Goal: Task Accomplishment & Management: Manage account settings

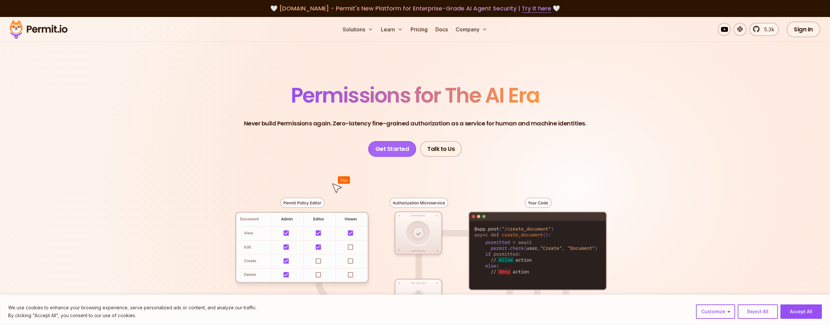
click at [382, 151] on link "Get Started" at bounding box center [392, 149] width 48 height 16
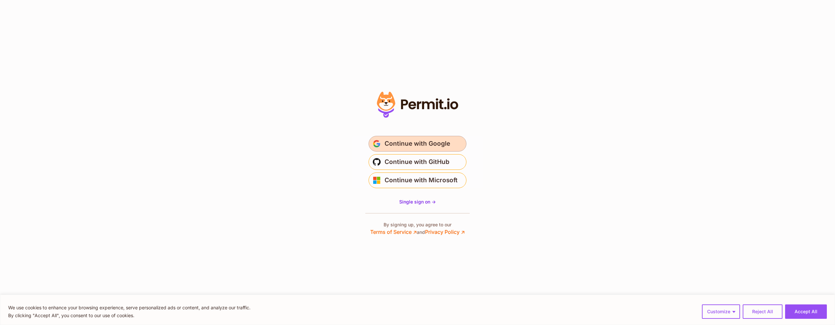
click at [427, 143] on span "Continue with Google" at bounding box center [418, 143] width 66 height 10
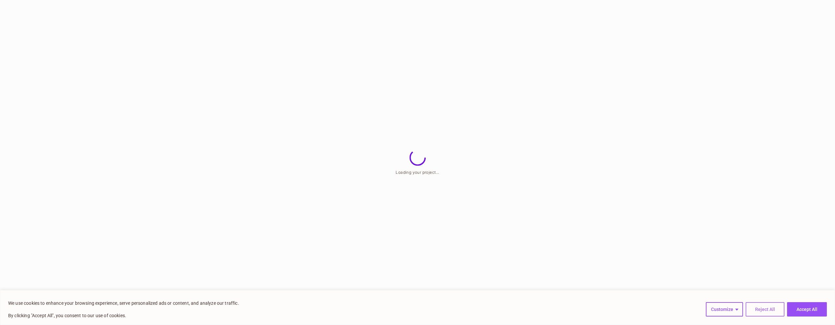
click at [766, 313] on button "Reject All" at bounding box center [765, 309] width 39 height 14
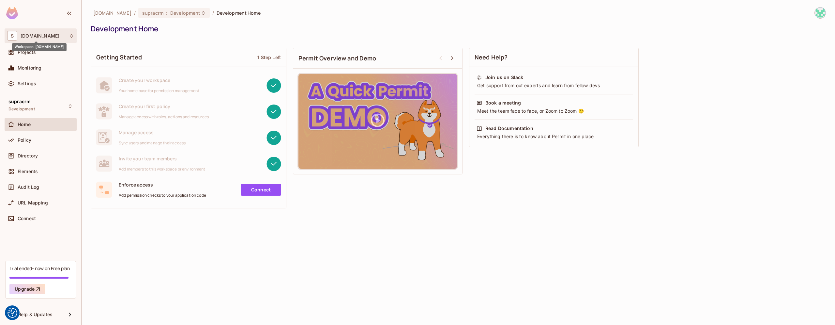
click at [37, 37] on span "[DOMAIN_NAME]" at bounding box center [40, 35] width 39 height 5
click at [37, 37] on div at bounding box center [417, 162] width 835 height 325
click at [41, 101] on div "supracrm Development" at bounding box center [41, 106] width 72 height 18
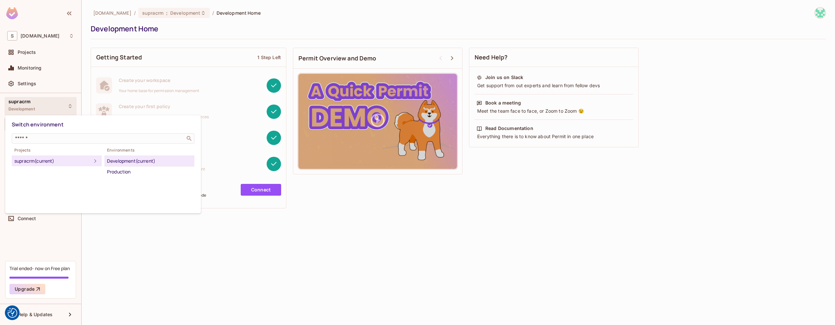
click at [137, 161] on div "Development (current)" at bounding box center [149, 161] width 85 height 8
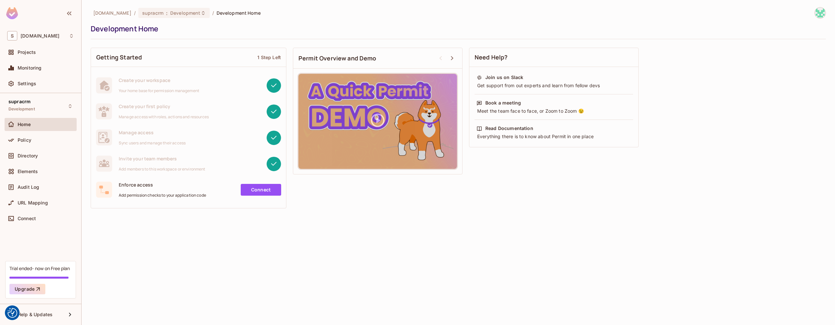
click at [32, 127] on div "Home" at bounding box center [40, 124] width 67 height 8
click at [48, 122] on div "Home" at bounding box center [46, 124] width 56 height 5
click at [51, 109] on div "supracrm Development" at bounding box center [41, 106] width 72 height 18
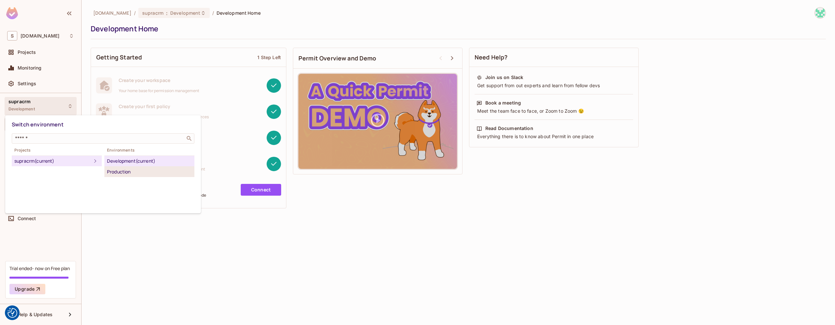
click at [118, 174] on div "Production" at bounding box center [149, 172] width 85 height 8
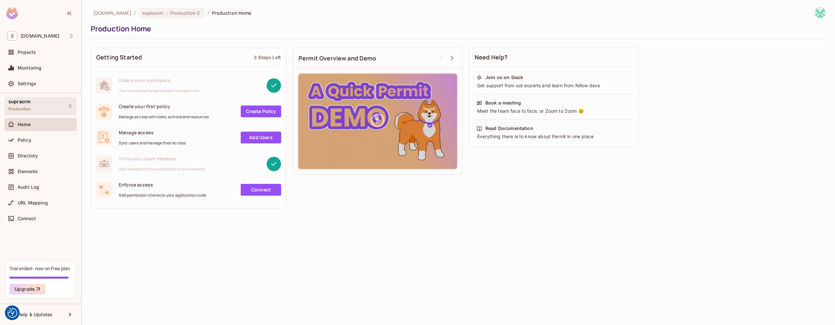
click at [53, 104] on div "supracrm Production" at bounding box center [41, 106] width 72 height 18
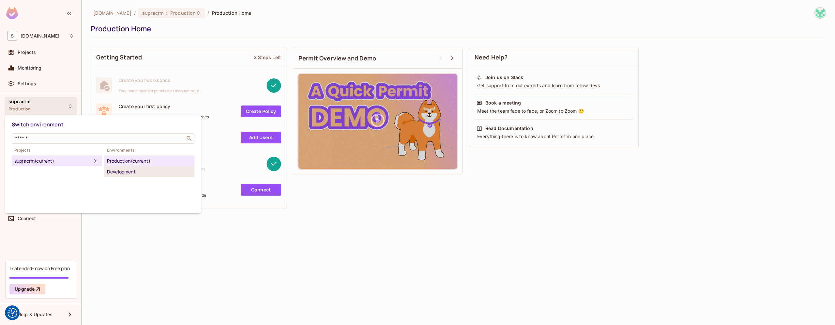
click at [126, 169] on div "Development" at bounding box center [149, 172] width 85 height 8
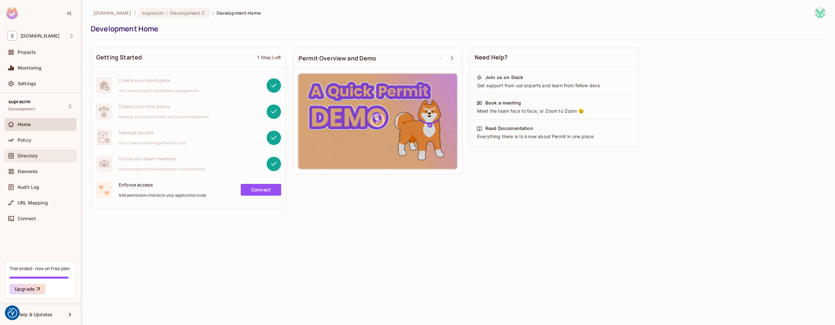
click at [47, 159] on div "Directory" at bounding box center [40, 156] width 67 height 8
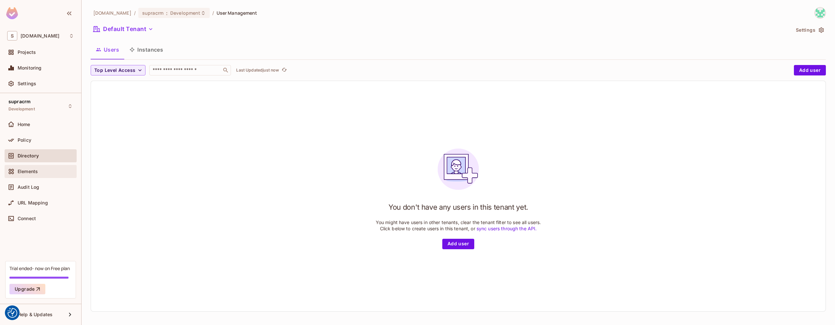
click at [37, 174] on span "Elements" at bounding box center [28, 171] width 20 height 5
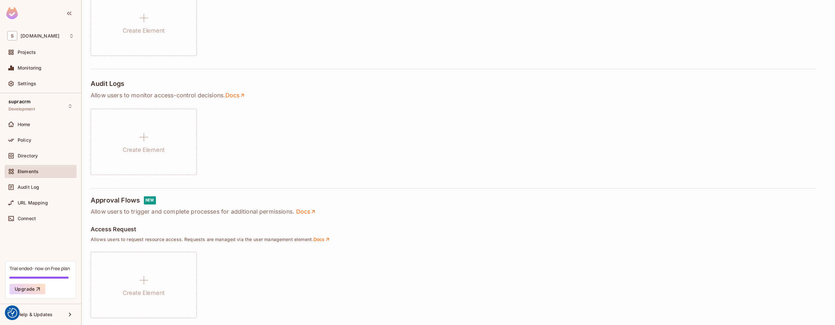
scroll to position [198, 0]
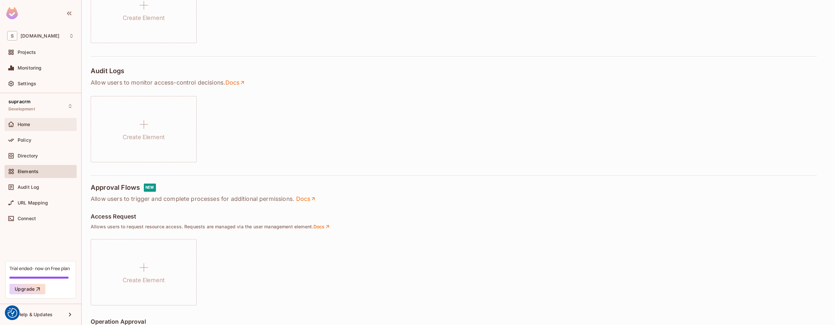
click at [44, 126] on div "Home" at bounding box center [46, 124] width 56 height 5
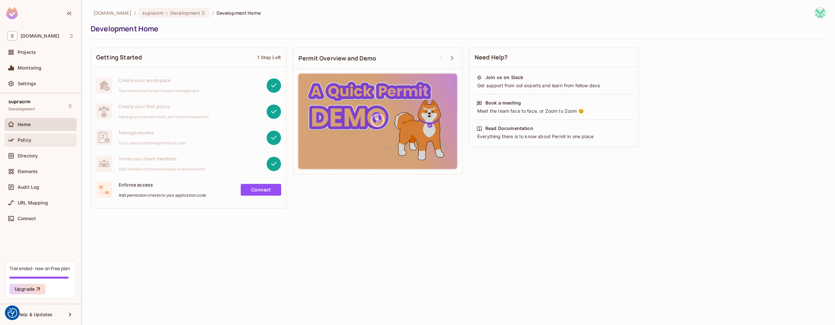
click at [23, 139] on span "Policy" at bounding box center [25, 139] width 14 height 5
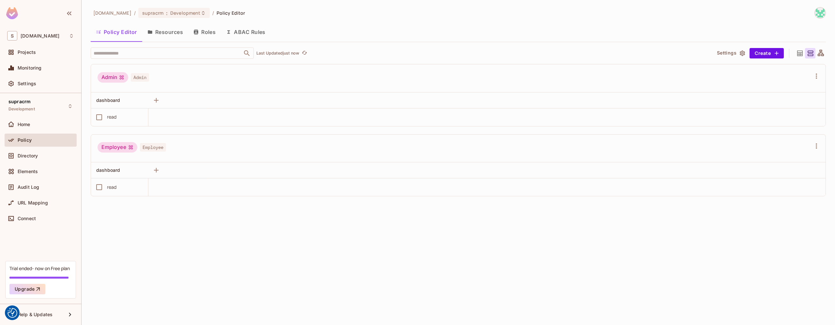
click at [248, 34] on button "ABAC Rules" at bounding box center [246, 32] width 50 height 16
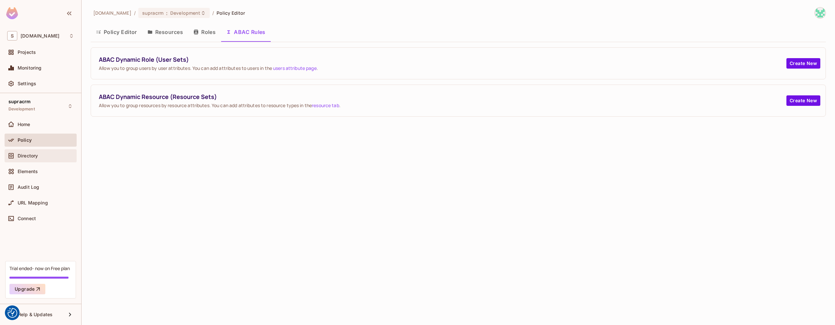
click at [28, 159] on div "Directory" at bounding box center [40, 156] width 67 height 8
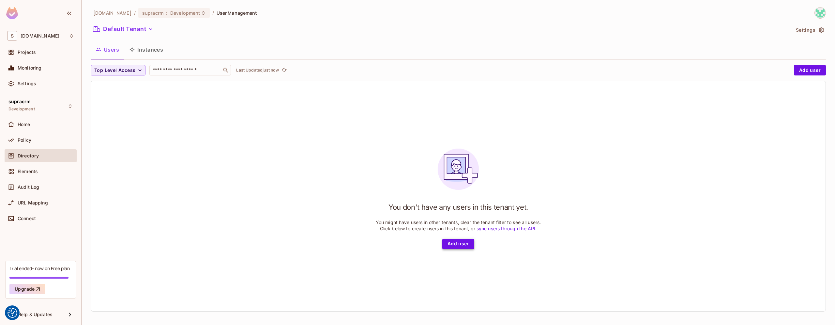
click at [458, 242] on button "Add user" at bounding box center [458, 243] width 32 height 10
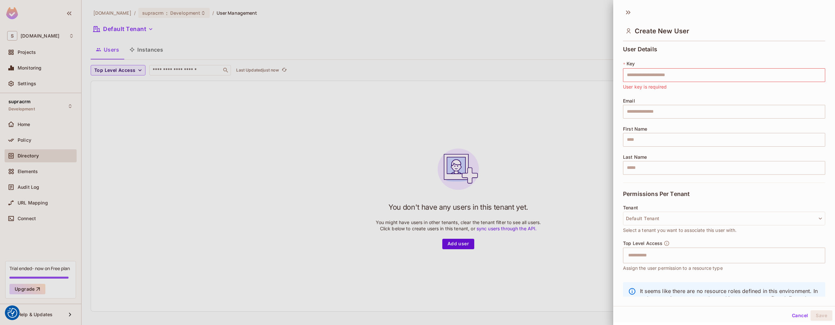
click at [604, 27] on div at bounding box center [417, 162] width 835 height 325
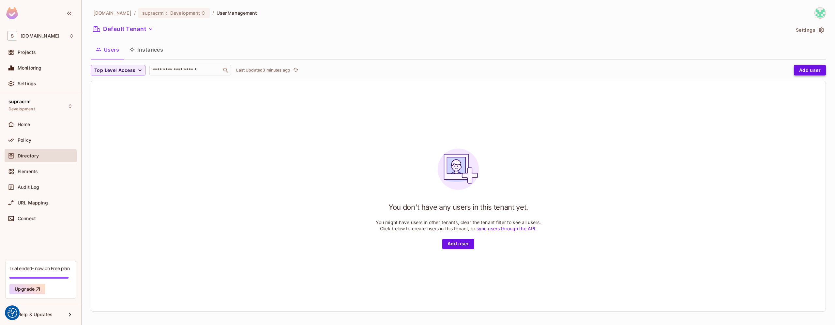
click at [805, 71] on button "Add user" at bounding box center [810, 70] width 32 height 10
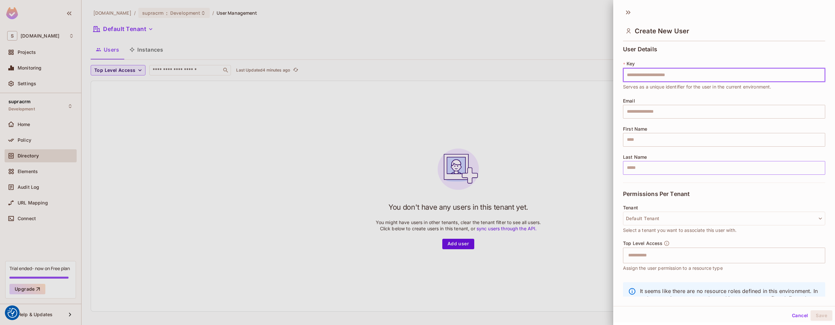
scroll to position [28, 0]
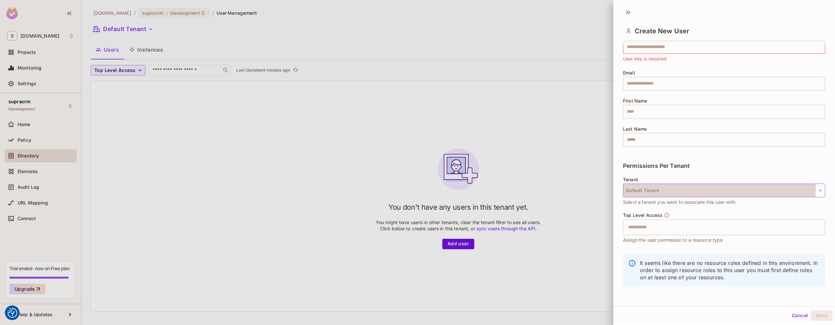
click at [653, 186] on button "Default Tenant" at bounding box center [724, 190] width 202 height 14
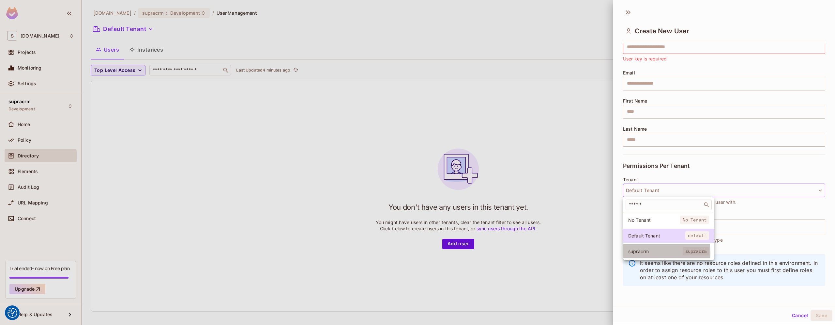
click at [640, 253] on span "supracrm" at bounding box center [655, 251] width 54 height 6
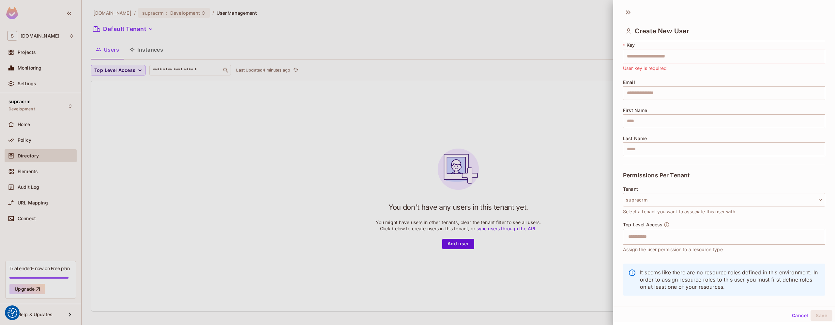
scroll to position [16, 0]
click at [646, 243] on input "text" at bounding box center [718, 239] width 188 height 13
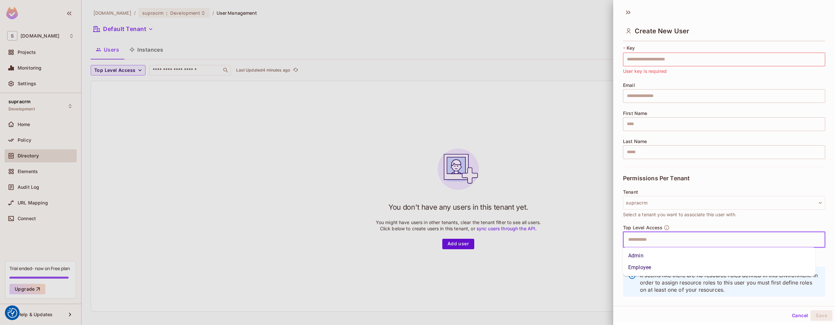
click at [618, 227] on div "User Details * Key ​ User key is required Email ​ First Name ​ Last Name ​ Perm…" at bounding box center [724, 169] width 222 height 253
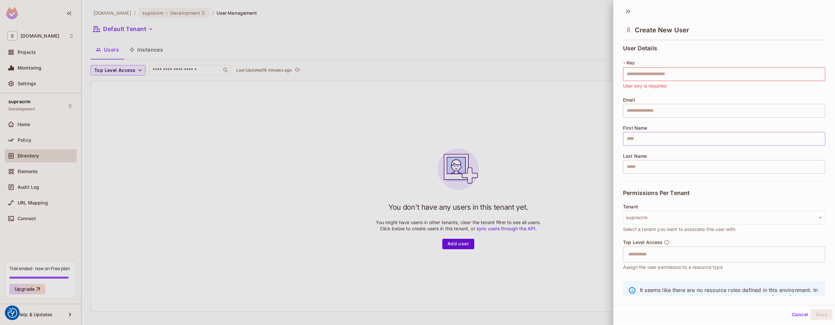
scroll to position [0, 0]
click at [507, 161] on div at bounding box center [417, 162] width 835 height 325
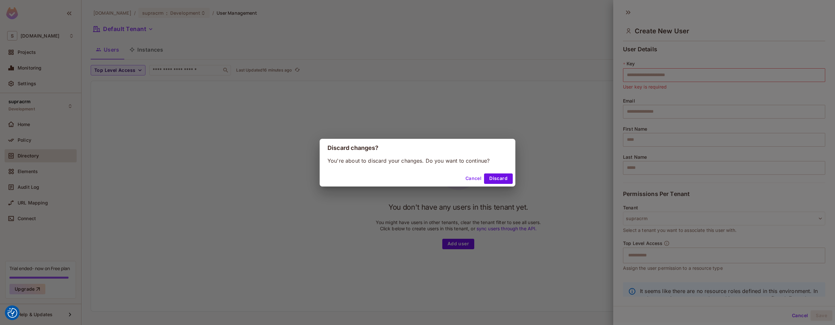
click at [472, 180] on button "Cancel" at bounding box center [473, 178] width 21 height 10
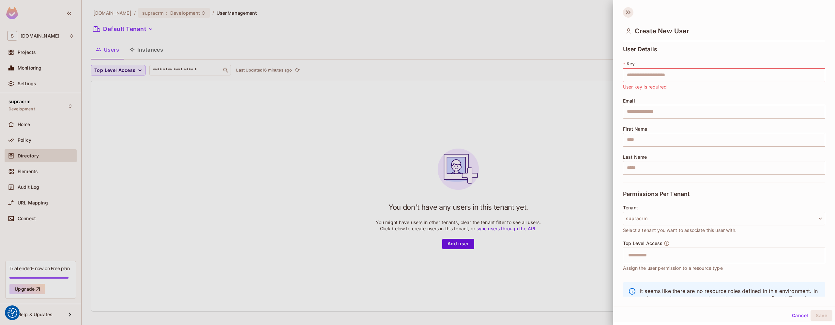
click at [631, 10] on icon at bounding box center [628, 12] width 10 height 10
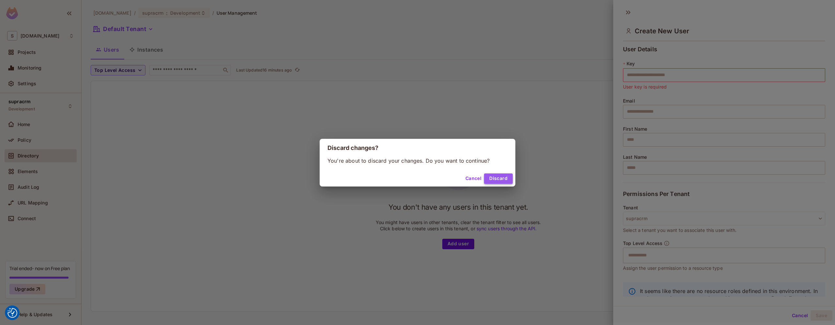
click at [499, 179] on button "Discard" at bounding box center [498, 178] width 29 height 10
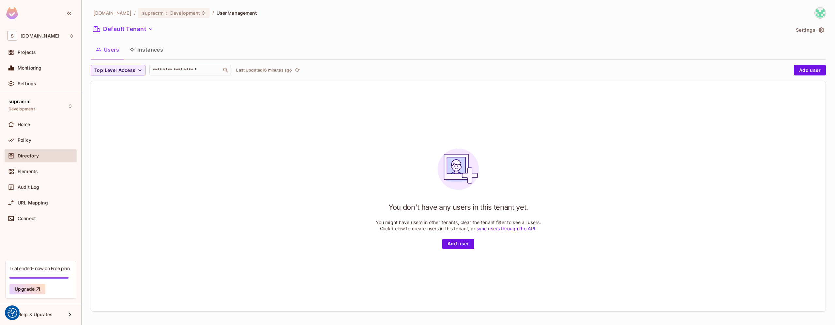
click at [818, 27] on icon "button" at bounding box center [821, 30] width 7 height 7
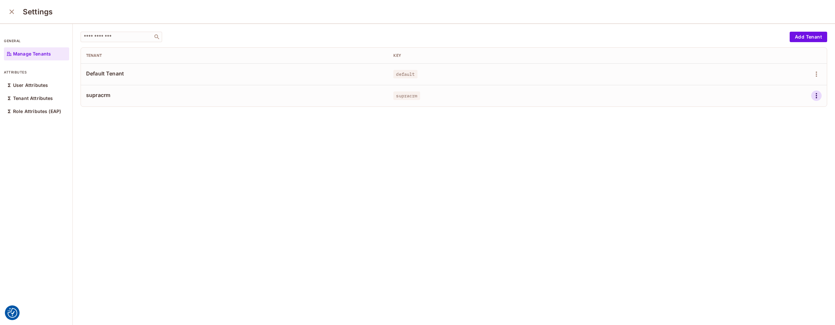
click at [816, 93] on icon "button" at bounding box center [816, 95] width 1 height 5
click at [786, 111] on li "Edit" at bounding box center [779, 110] width 58 height 14
click at [13, 11] on icon "close" at bounding box center [12, 12] width 8 height 8
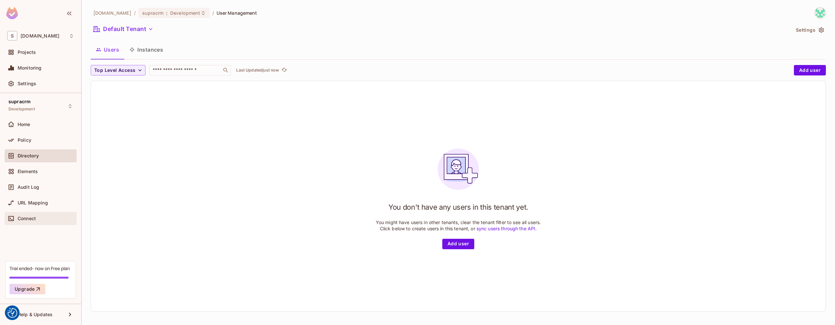
click at [53, 216] on div "Connect" at bounding box center [46, 218] width 56 height 5
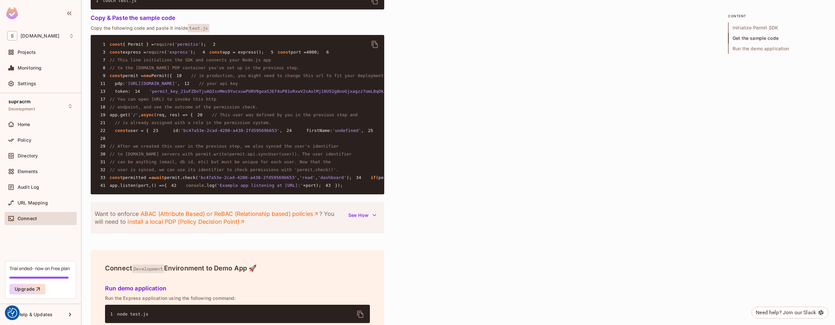
scroll to position [477, 0]
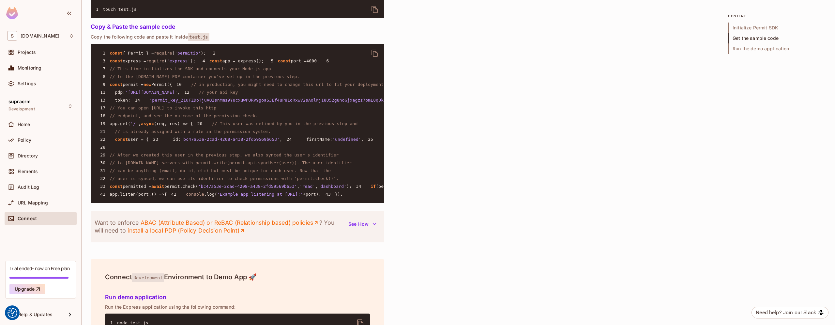
click at [132, 95] on span "'https://cloudpdp.api.permit.io'" at bounding box center [151, 92] width 52 height 5
drag, startPoint x: 132, startPoint y: 130, endPoint x: 208, endPoint y: 131, distance: 75.7
click at [177, 95] on span "'https://cloudpdp.api.permit.io'" at bounding box center [151, 92] width 52 height 5
drag, startPoint x: 204, startPoint y: 131, endPoint x: 134, endPoint y: 131, distance: 70.1
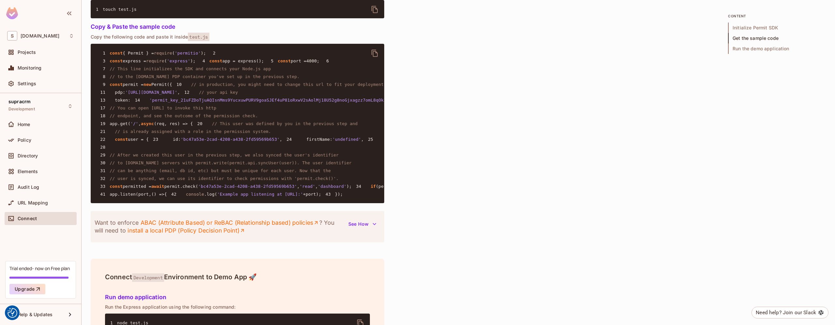
click at [134, 95] on span "'https://cloudpdp.api.permit.io'" at bounding box center [151, 92] width 52 height 5
copy span "https://cloudpdp.api.permit.io"
click at [149, 102] on span "'permit_key_21uFZDoTjuAQIsnMms9YucxuwPURV9goaSJEf4uP81oRxwV2sAolMj18U52g8noGjxa…" at bounding box center [278, 100] width 258 height 5
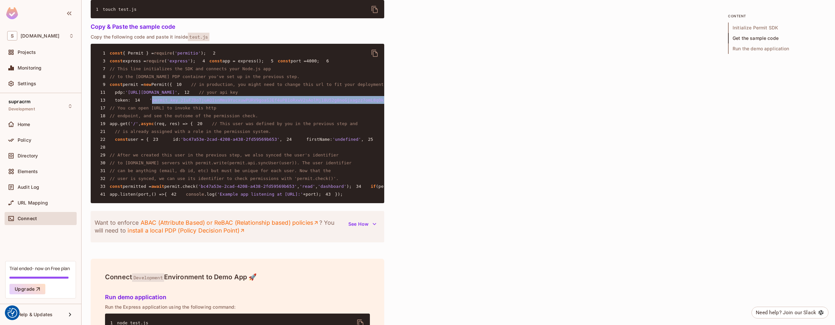
drag, startPoint x: 121, startPoint y: 156, endPoint x: 172, endPoint y: 154, distance: 50.9
click at [172, 102] on span "'permit_key_21uFZDoTjuAQIsnMms9YucxuwPURV9goaSJEf4uP81oRxwV2sAolMj18U52g8noGjxa…" at bounding box center [278, 100] width 258 height 5
copy span "permit_key_21uFZDoTjuAQIsnMms9YucxuwPURV9goaSJEf4uP81oRxwV2sAolMj18U52g8noGjxag…"
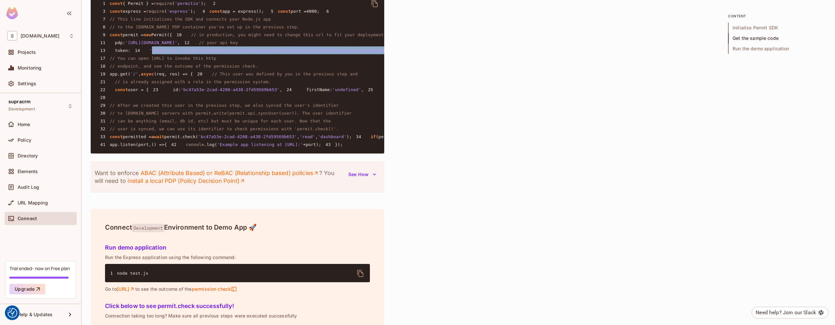
scroll to position [533, 0]
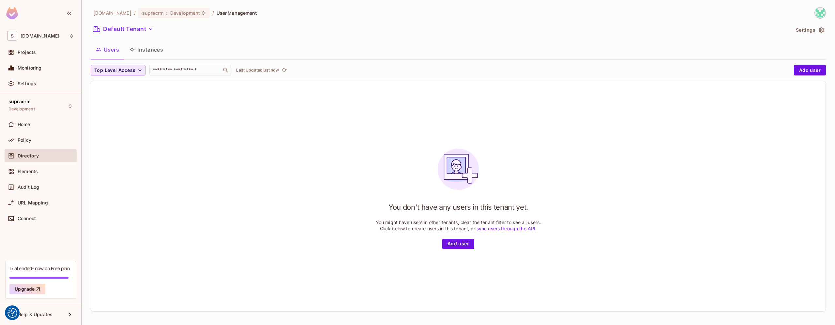
click at [133, 70] on span "Top Level Access" at bounding box center [114, 70] width 41 height 8
click at [133, 70] on div at bounding box center [417, 162] width 835 height 325
click at [40, 126] on div "Home" at bounding box center [46, 124] width 56 height 5
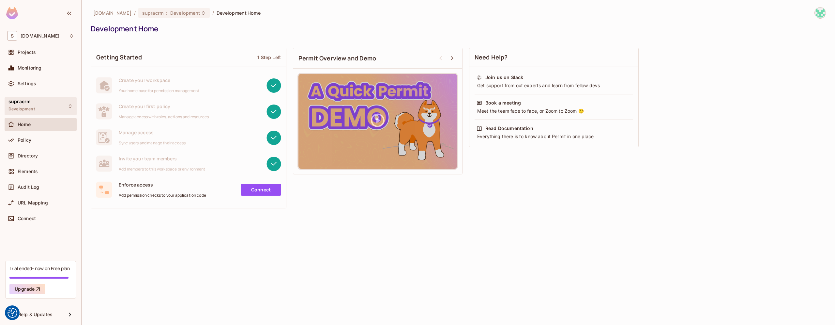
click at [49, 98] on div "supracrm Development" at bounding box center [41, 106] width 72 height 18
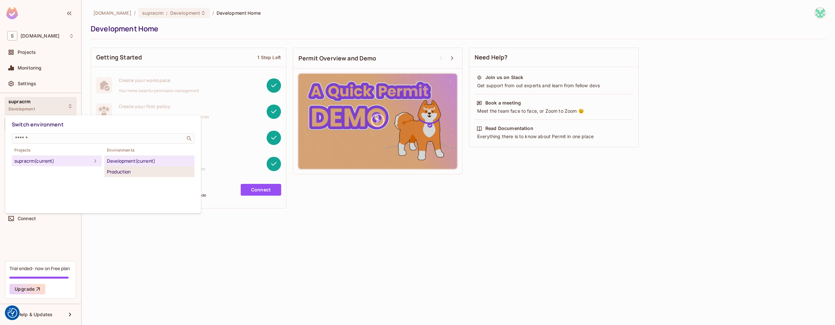
click at [120, 174] on div "Production" at bounding box center [149, 172] width 85 height 8
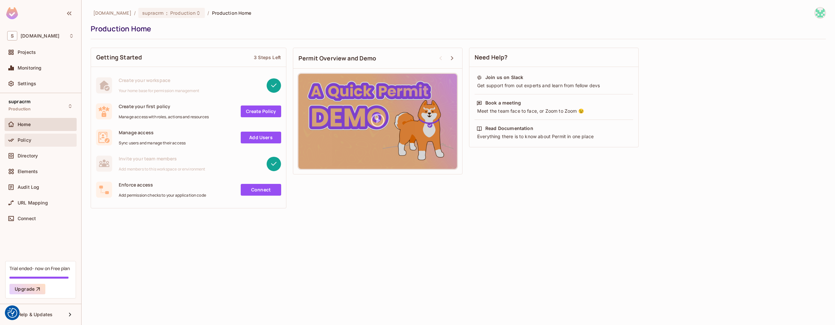
click at [38, 144] on div "Policy" at bounding box center [40, 140] width 67 height 8
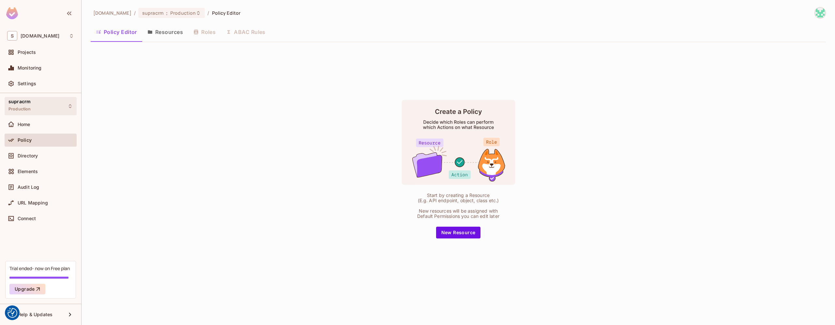
click at [31, 107] on div "supracrm Production" at bounding box center [41, 106] width 72 height 18
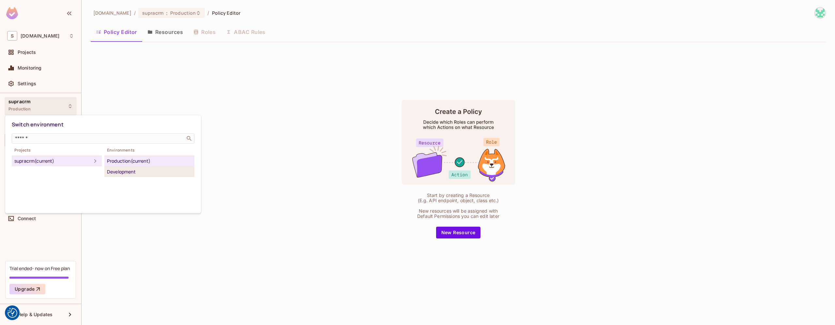
click at [127, 172] on div "Development" at bounding box center [149, 172] width 85 height 8
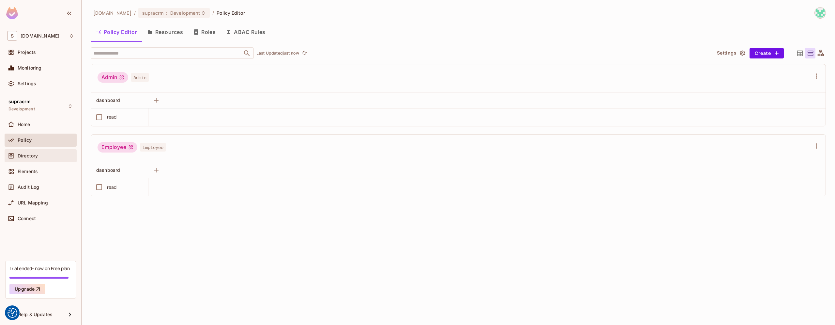
click at [38, 156] on span "Directory" at bounding box center [28, 155] width 20 height 5
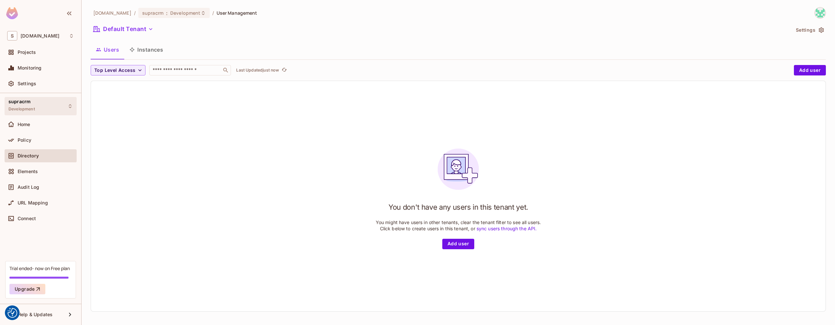
click at [52, 106] on div "supracrm Development" at bounding box center [41, 106] width 72 height 18
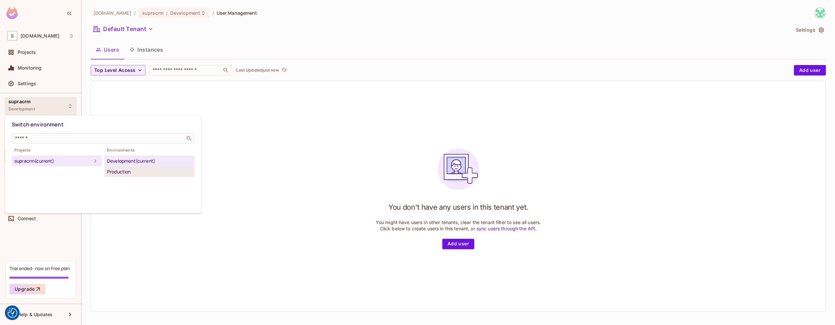
click at [107, 168] on li "Production" at bounding box center [149, 171] width 90 height 10
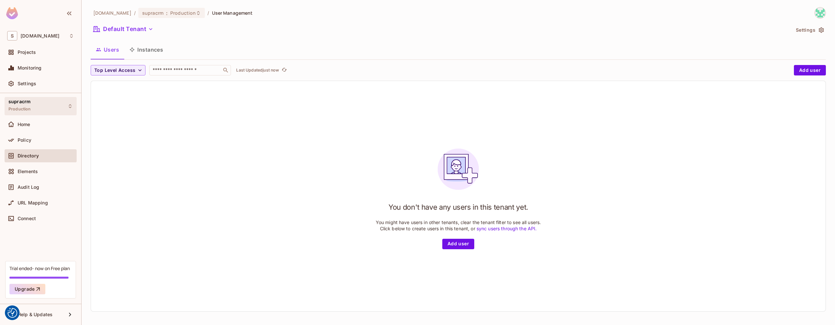
click at [33, 110] on div "supracrm Production" at bounding box center [41, 106] width 72 height 18
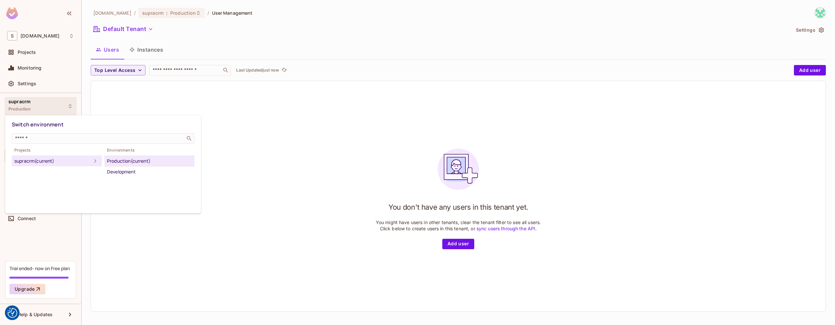
click at [37, 106] on div at bounding box center [417, 162] width 835 height 325
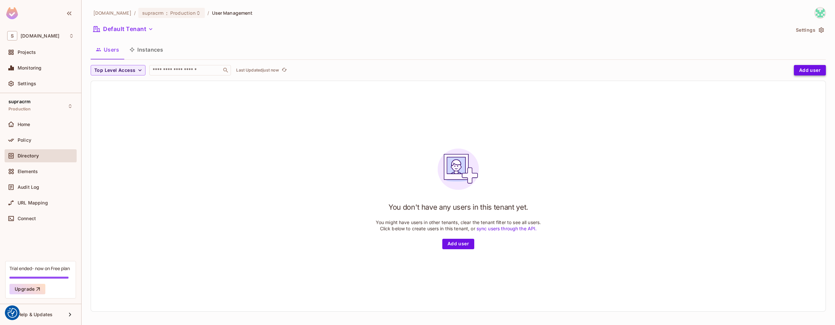
click at [800, 70] on button "Add user" at bounding box center [810, 70] width 32 height 10
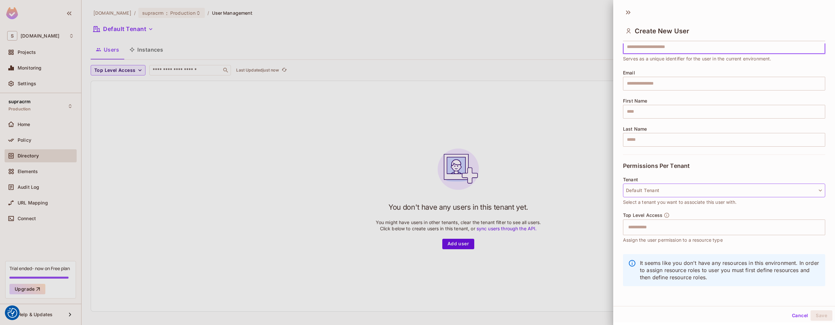
scroll to position [1, 0]
click at [641, 190] on button "Default Tenant" at bounding box center [724, 189] width 202 height 14
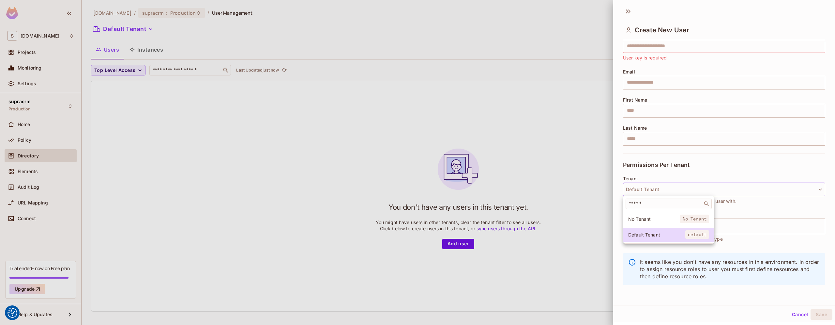
click at [646, 188] on div at bounding box center [417, 162] width 835 height 325
click at [287, 34] on div at bounding box center [417, 162] width 835 height 325
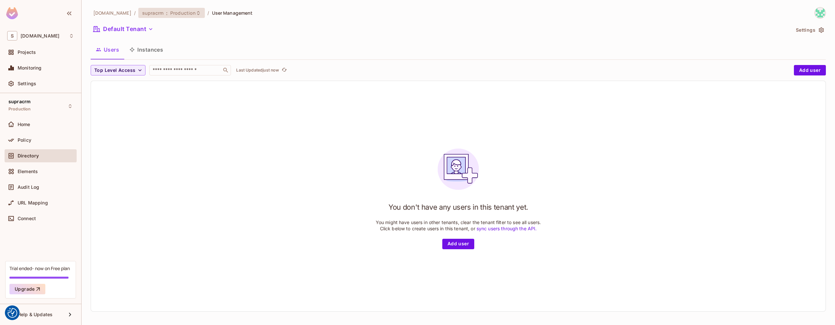
click at [170, 16] on span "Production" at bounding box center [182, 13] width 25 height 6
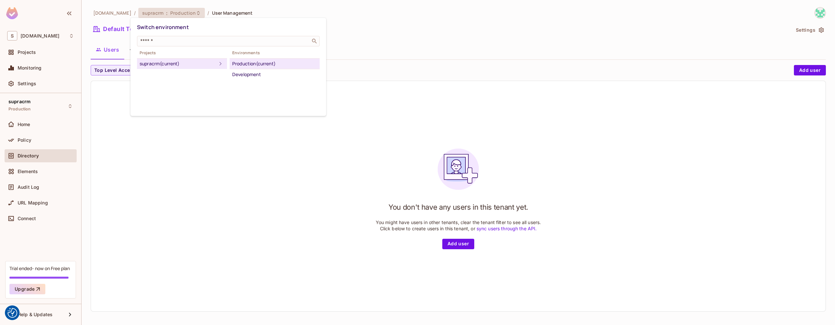
click at [171, 14] on div at bounding box center [417, 162] width 835 height 325
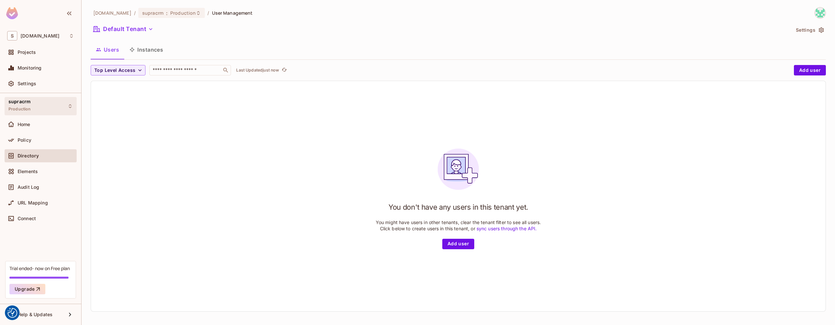
click at [32, 109] on div "supracrm Production" at bounding box center [41, 106] width 72 height 18
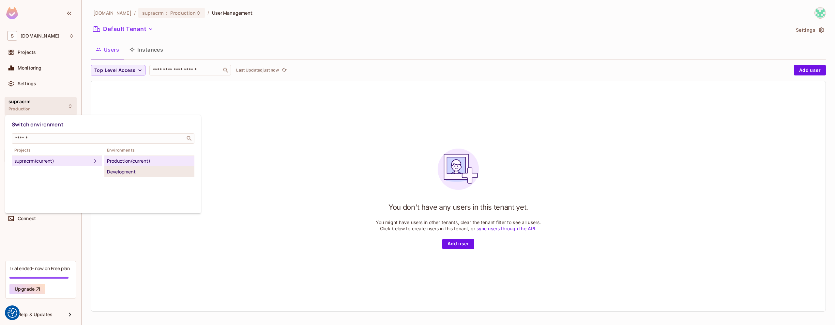
click at [123, 176] on li "Development" at bounding box center [149, 171] width 90 height 10
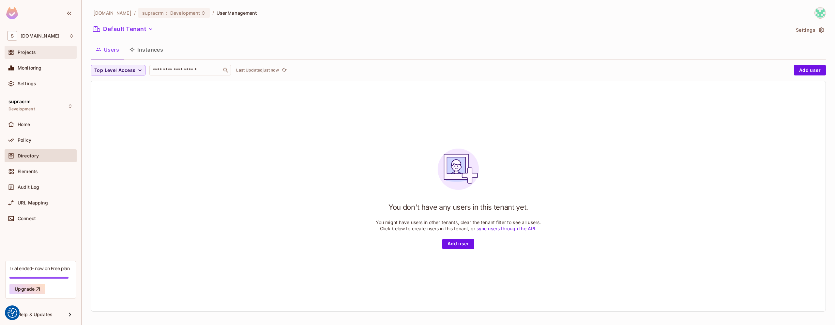
click at [44, 57] on div "Projects" at bounding box center [41, 52] width 72 height 13
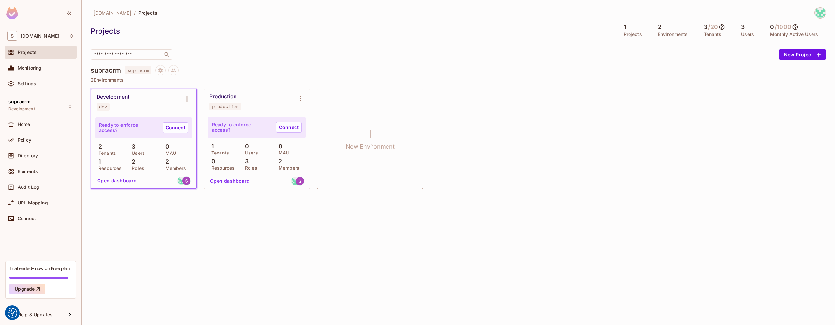
click at [145, 104] on div "Development dev" at bounding box center [139, 102] width 84 height 17
click at [30, 154] on span "Directory" at bounding box center [28, 155] width 20 height 5
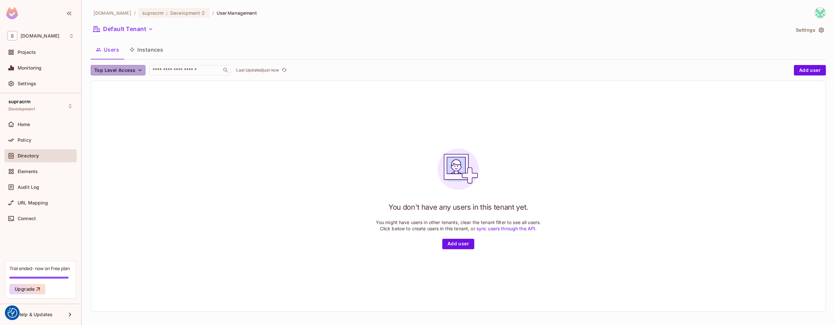
click at [138, 72] on icon "button" at bounding box center [140, 70] width 7 height 7
click at [112, 97] on span "Employee" at bounding box center [107, 99] width 22 height 6
click at [121, 70] on icon "button" at bounding box center [122, 70] width 4 height 4
click at [150, 46] on button "Instances" at bounding box center [146, 49] width 44 height 16
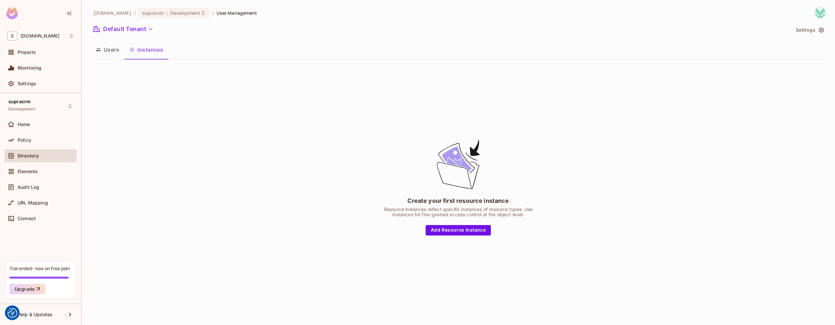
click at [108, 50] on button "Users" at bounding box center [108, 49] width 34 height 16
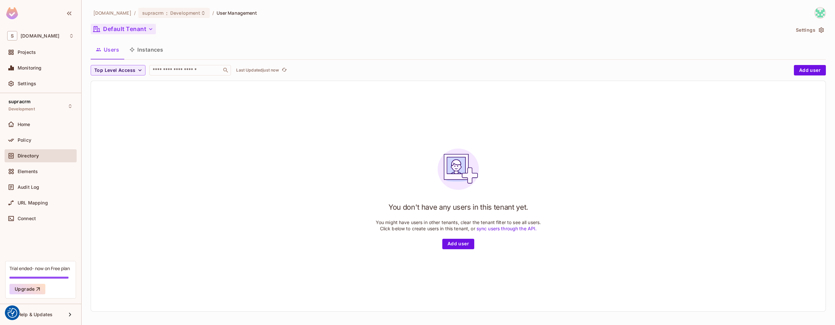
click at [126, 32] on button "Default Tenant" at bounding box center [123, 29] width 65 height 10
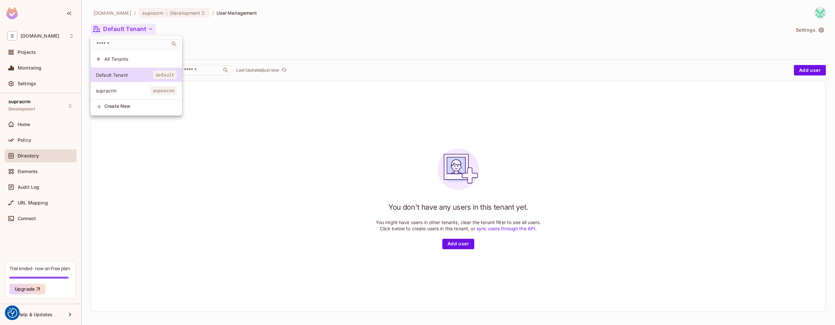
click at [133, 57] on span "All Tenants" at bounding box center [140, 59] width 72 height 6
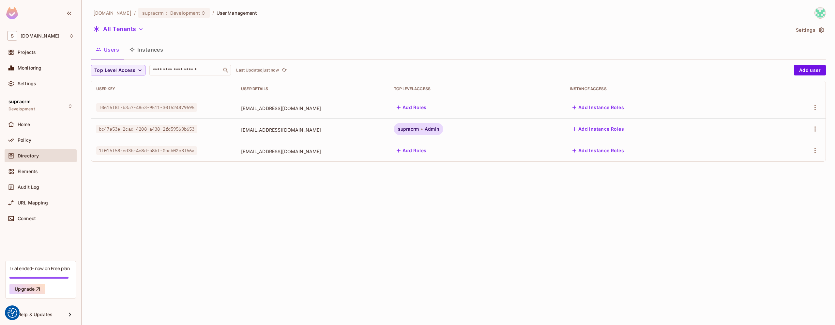
click at [468, 88] on div "Top Level Access" at bounding box center [476, 88] width 165 height 5
click at [813, 105] on icon "button" at bounding box center [815, 107] width 8 height 8
click at [800, 163] on span "Delete User" at bounding box center [786, 165] width 30 height 10
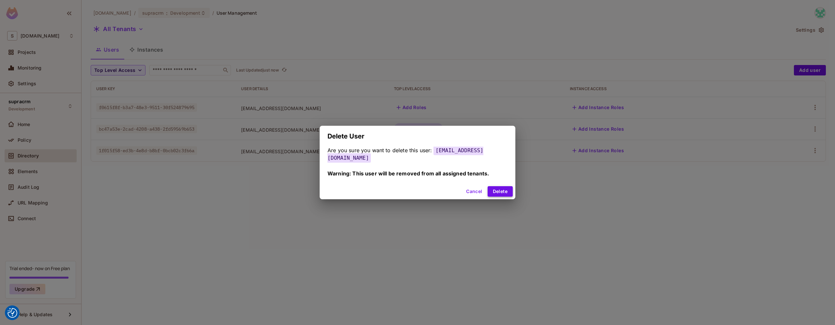
click at [496, 188] on button "Delete" at bounding box center [500, 191] width 25 height 10
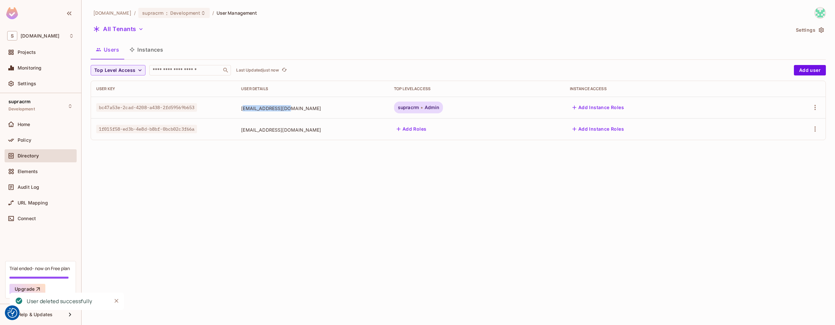
drag, startPoint x: 279, startPoint y: 107, endPoint x: 341, endPoint y: 109, distance: 62.3
click at [341, 109] on span "rodri@supracode.eu" at bounding box center [312, 108] width 143 height 6
click at [814, 109] on icon "button" at bounding box center [815, 107] width 8 height 8
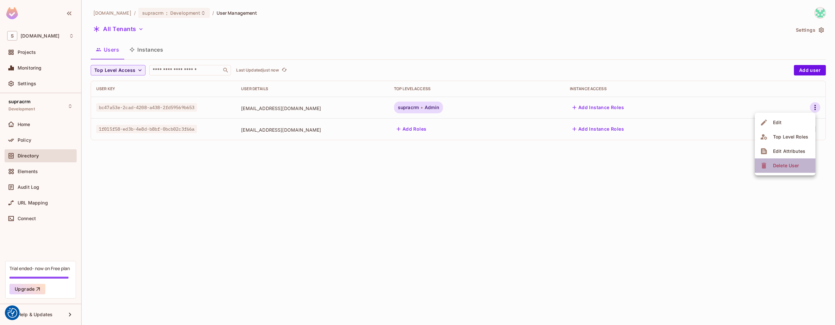
click at [775, 165] on div "Delete User" at bounding box center [786, 165] width 26 height 7
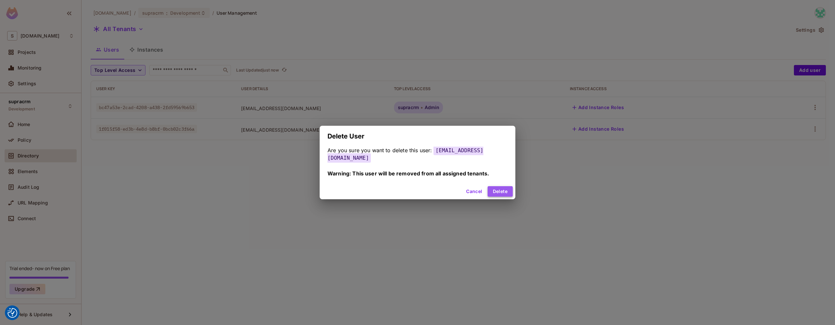
click at [495, 186] on button "Delete" at bounding box center [500, 191] width 25 height 10
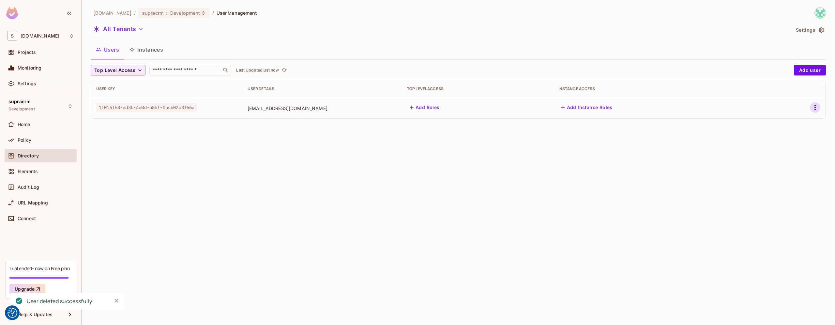
click at [817, 107] on icon "button" at bounding box center [815, 107] width 8 height 8
click at [784, 165] on div "Delete User" at bounding box center [786, 165] width 26 height 7
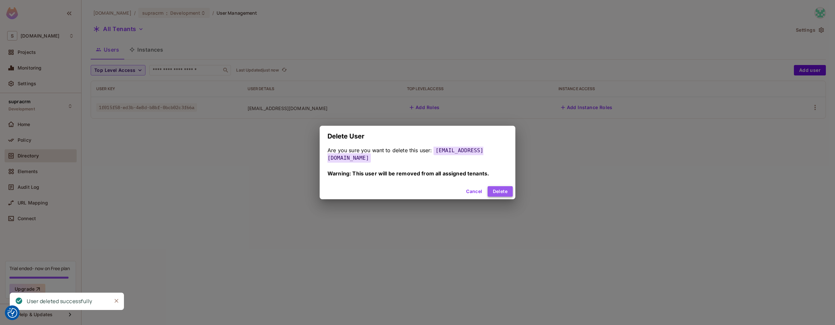
click at [497, 190] on button "Delete" at bounding box center [500, 191] width 25 height 10
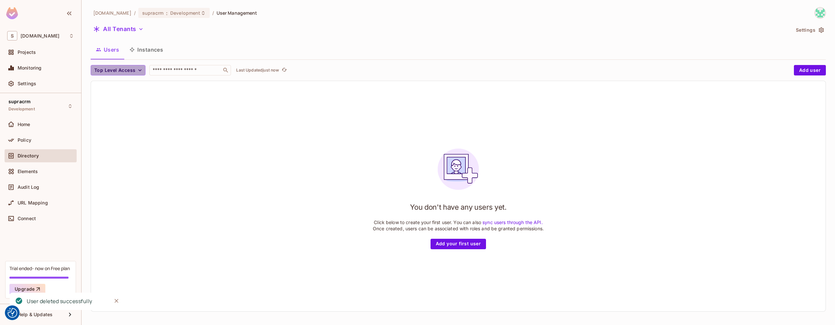
click at [125, 72] on span "Top Level Access" at bounding box center [114, 70] width 41 height 8
click at [125, 71] on div at bounding box center [417, 162] width 835 height 325
click at [130, 30] on button "All Tenants" at bounding box center [118, 29] width 55 height 10
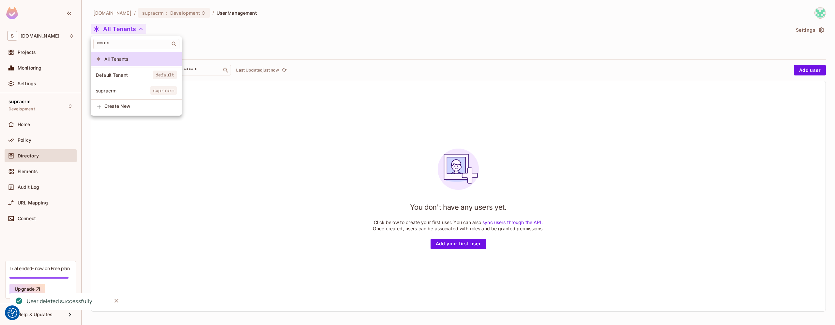
click at [130, 30] on div at bounding box center [417, 162] width 835 height 325
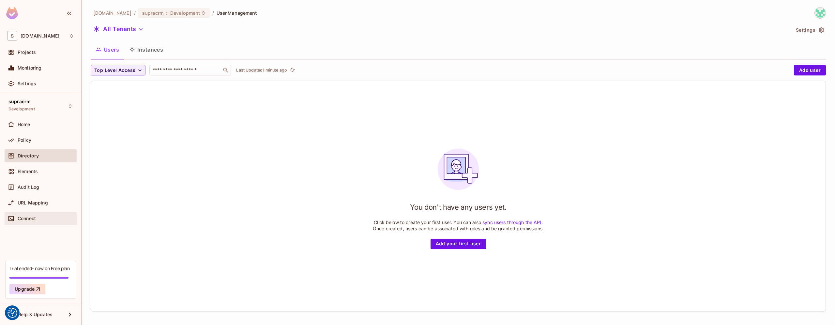
click at [37, 217] on div "Connect" at bounding box center [46, 218] width 56 height 5
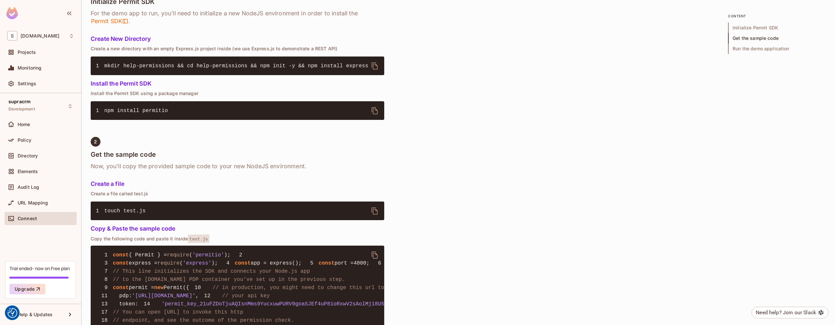
scroll to position [310, 0]
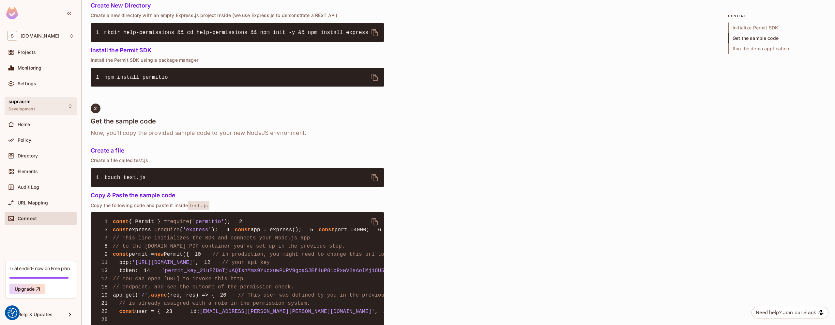
click at [38, 103] on div "supracrm Development" at bounding box center [41, 106] width 72 height 18
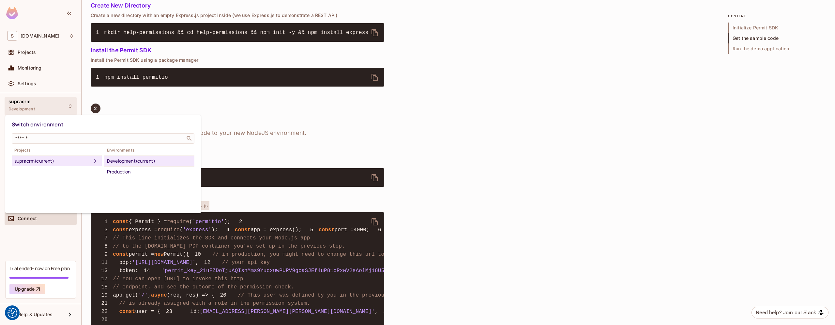
click at [144, 162] on div "Development (current)" at bounding box center [149, 161] width 85 height 8
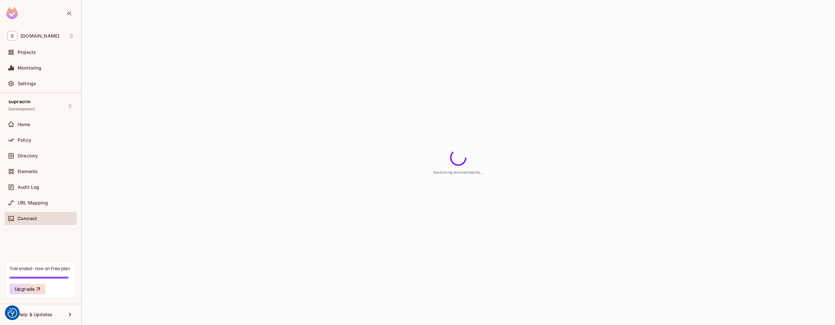
scroll to position [0, 0]
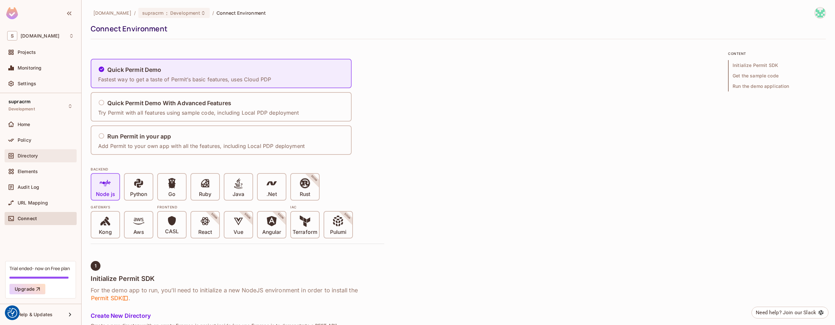
click at [35, 158] on span "Directory" at bounding box center [28, 155] width 20 height 5
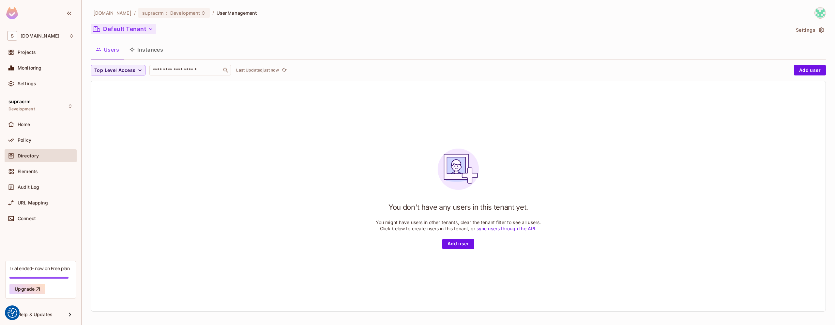
click at [129, 33] on button "Default Tenant" at bounding box center [123, 29] width 65 height 10
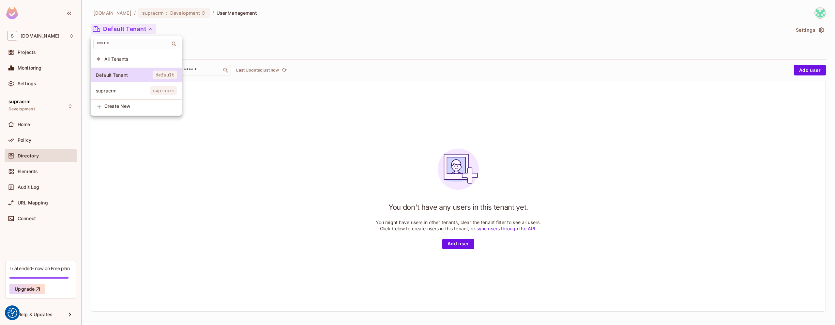
click at [129, 61] on span "All Tenants" at bounding box center [140, 59] width 72 height 6
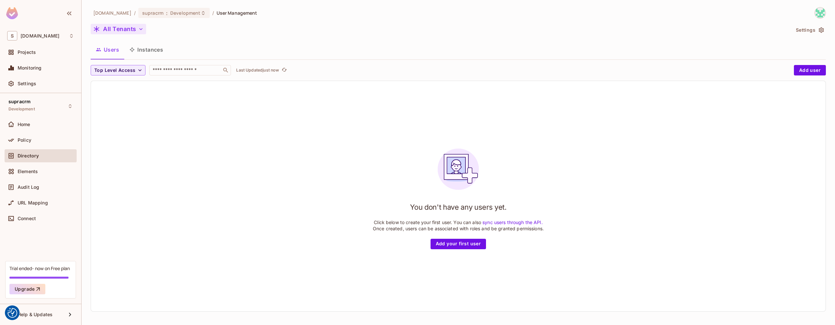
click at [119, 27] on button "All Tenants" at bounding box center [118, 29] width 55 height 10
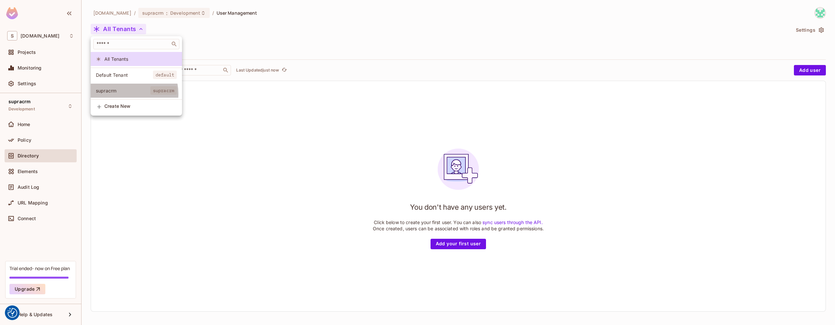
click at [125, 94] on li "supracrm supracrm" at bounding box center [136, 91] width 91 height 14
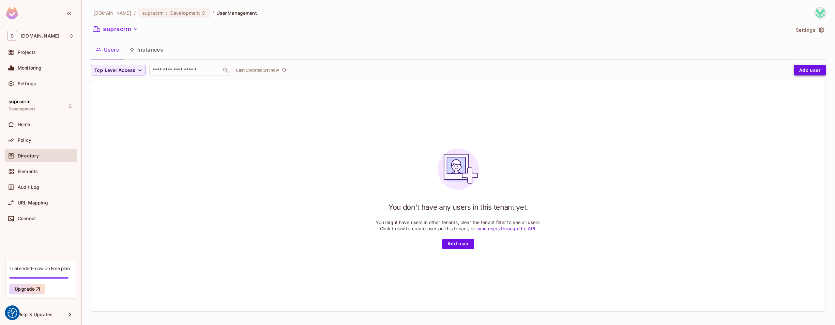
click at [807, 66] on button "Add user" at bounding box center [810, 70] width 32 height 10
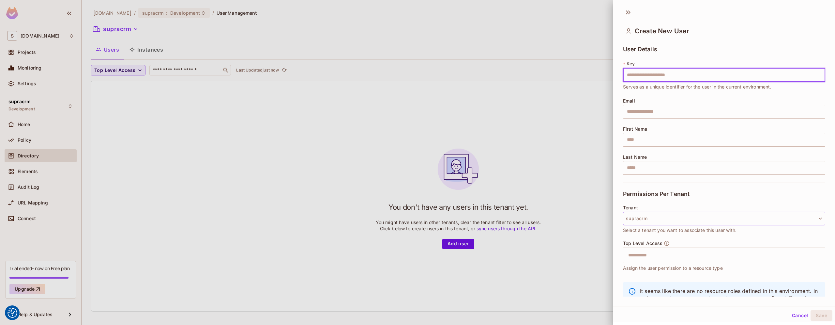
click at [657, 224] on button "supracrm" at bounding box center [724, 218] width 202 height 14
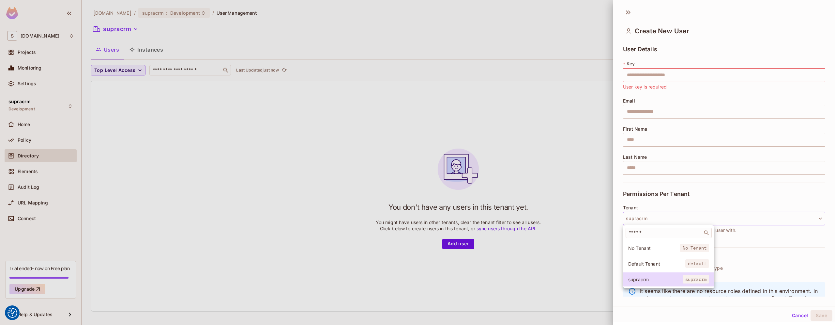
click at [661, 218] on div at bounding box center [417, 162] width 835 height 325
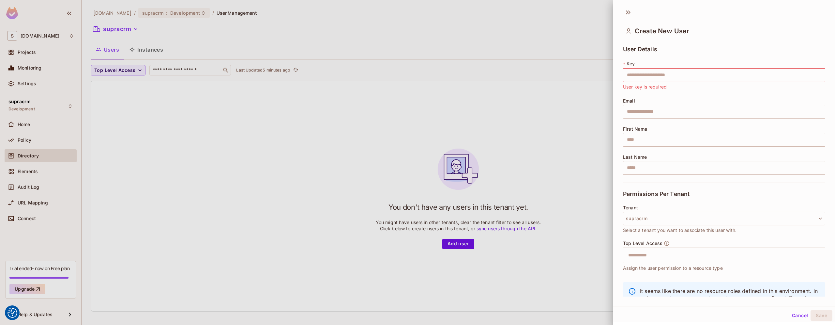
click at [458, 29] on div at bounding box center [417, 162] width 835 height 325
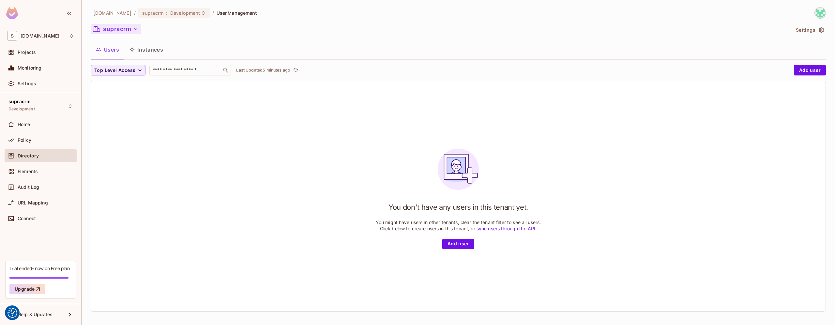
click at [123, 27] on button "supracrm" at bounding box center [116, 29] width 50 height 10
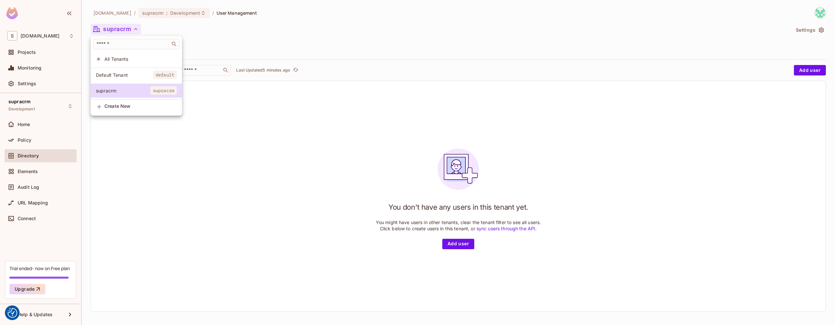
click at [223, 44] on div at bounding box center [417, 162] width 835 height 325
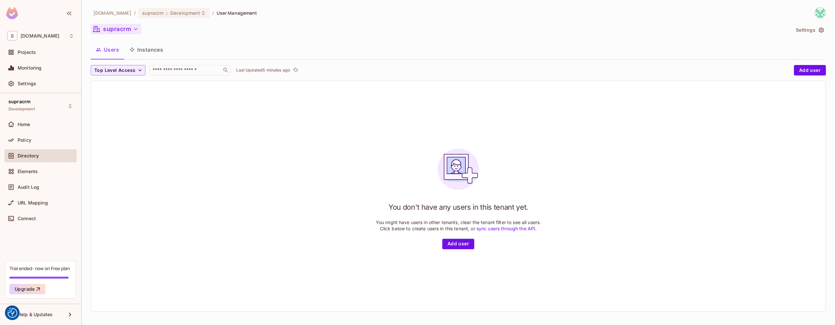
click at [117, 29] on button "supracrm" at bounding box center [116, 29] width 50 height 10
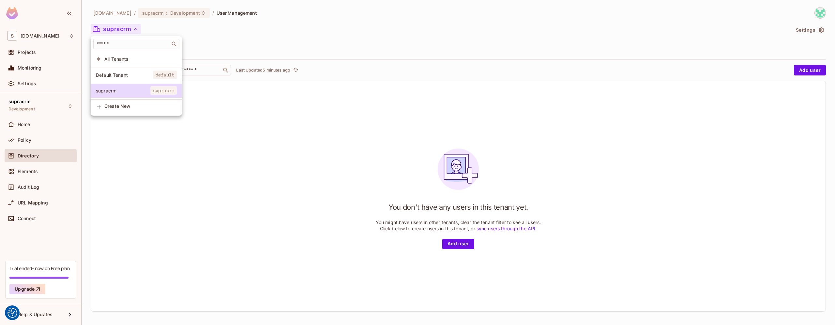
click at [117, 29] on div at bounding box center [417, 162] width 835 height 325
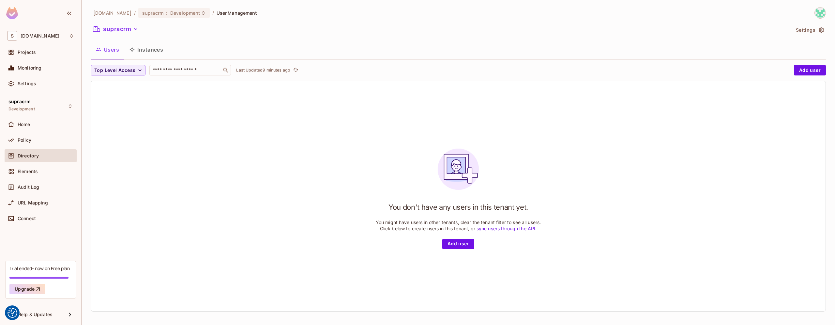
click at [117, 34] on div "supracrm" at bounding box center [440, 30] width 699 height 12
click at [129, 75] on button "Top Level Access" at bounding box center [118, 70] width 55 height 10
click at [106, 98] on span "Employee" at bounding box center [107, 99] width 22 height 6
click at [123, 32] on button "supracrm" at bounding box center [116, 29] width 50 height 10
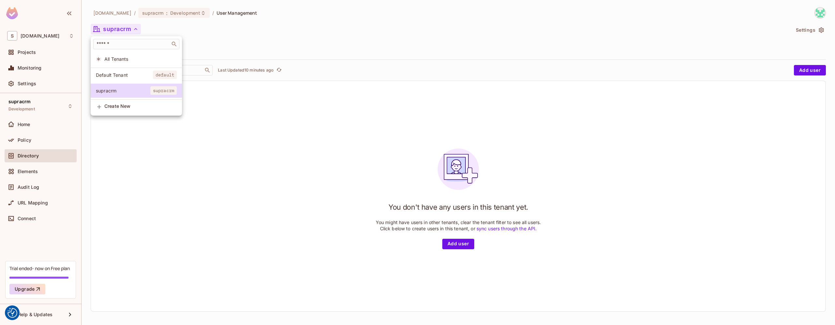
click at [125, 75] on span "Default Tenant" at bounding box center [124, 75] width 57 height 6
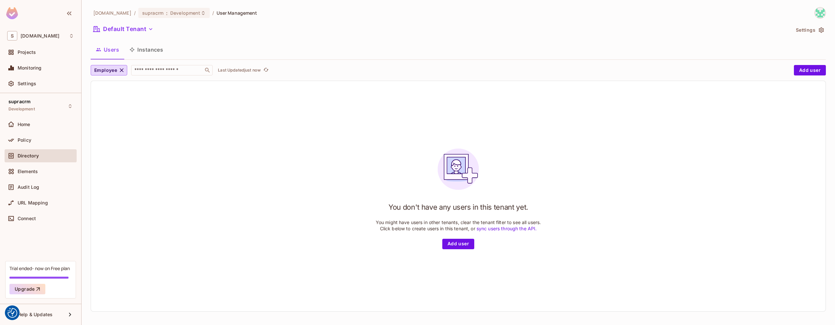
click at [116, 34] on div "Default Tenant" at bounding box center [440, 30] width 699 height 12
click at [118, 31] on button "Default Tenant" at bounding box center [123, 29] width 65 height 10
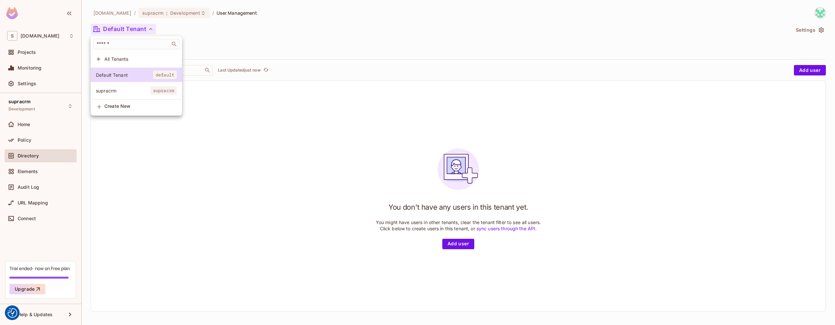
click at [121, 56] on span "All Tenants" at bounding box center [140, 59] width 72 height 6
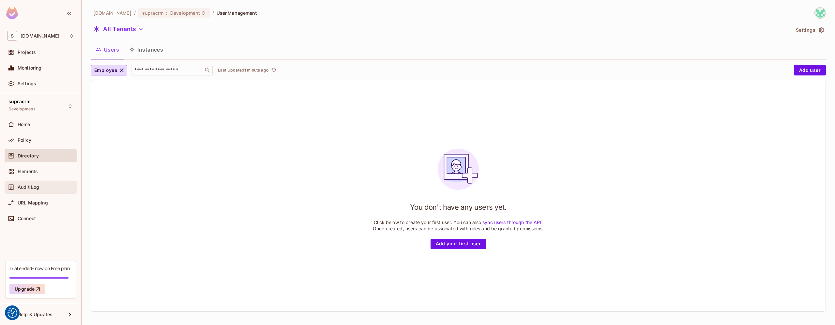
click at [34, 187] on span "Audit Log" at bounding box center [29, 186] width 22 height 5
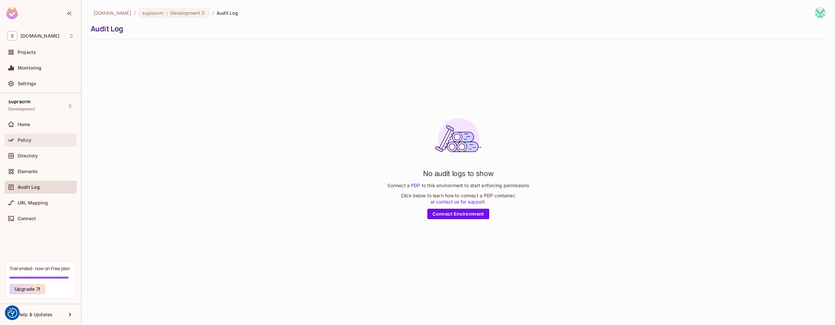
click at [47, 137] on div "Policy" at bounding box center [40, 140] width 67 height 8
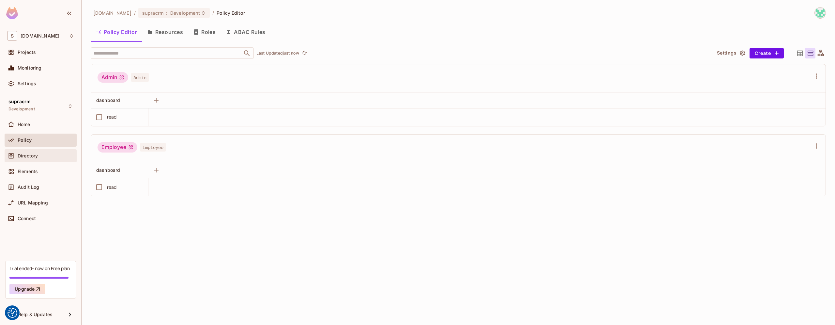
click at [34, 151] on div "Directory" at bounding box center [41, 155] width 72 height 13
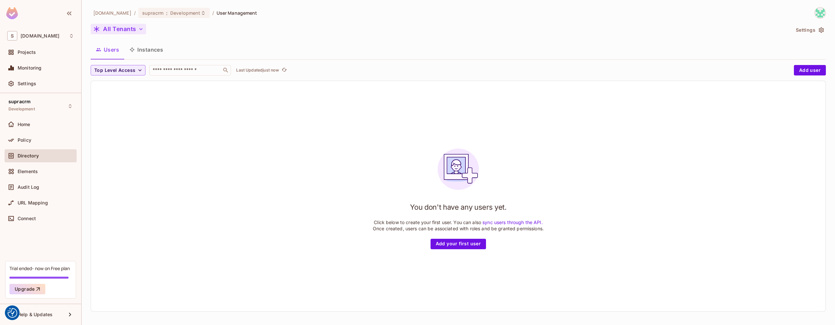
click at [120, 30] on button "All Tenants" at bounding box center [118, 29] width 55 height 10
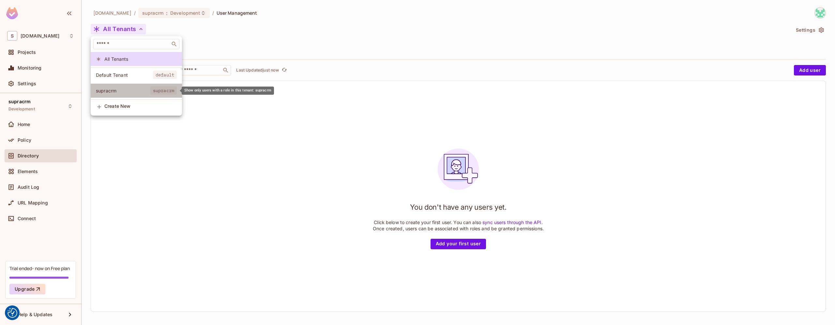
click at [152, 90] on span "supracrm" at bounding box center [163, 90] width 26 height 8
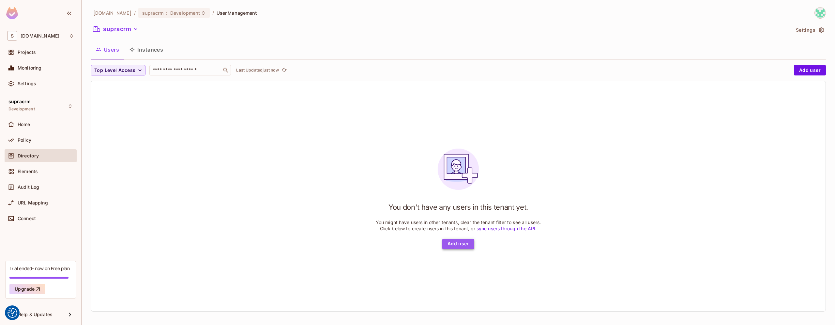
click at [461, 243] on button "Add user" at bounding box center [458, 243] width 32 height 10
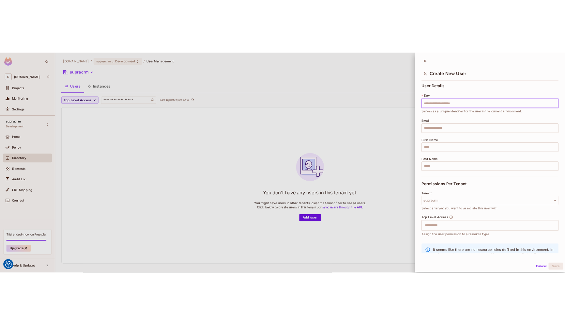
scroll to position [28, 0]
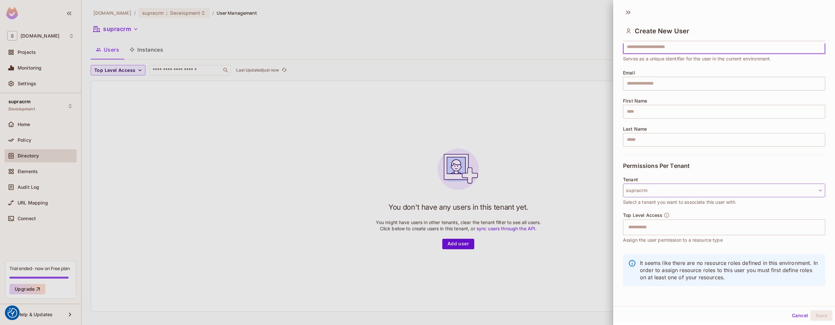
click at [667, 185] on button "supracrm" at bounding box center [724, 190] width 202 height 14
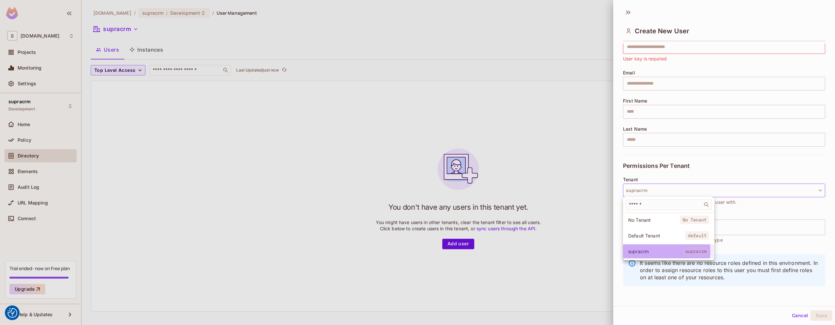
click at [653, 251] on span "supracrm" at bounding box center [655, 251] width 54 height 6
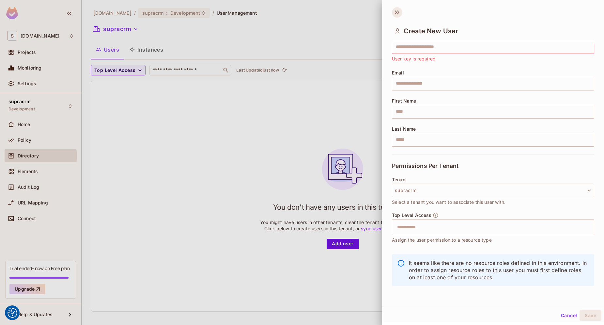
click at [396, 11] on icon at bounding box center [397, 12] width 10 height 10
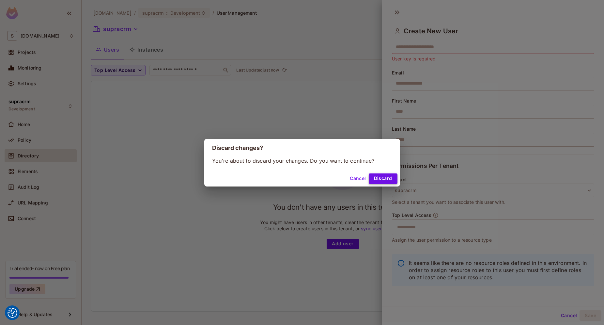
click at [379, 182] on button "Discard" at bounding box center [383, 178] width 29 height 10
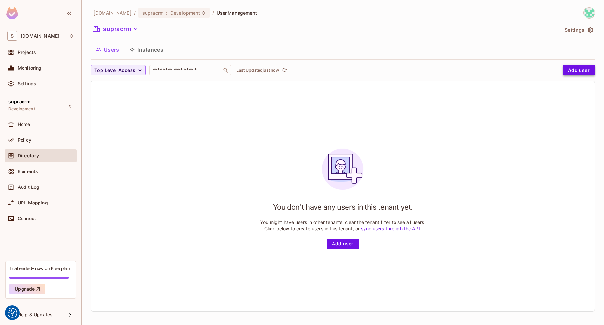
click at [571, 70] on button "Add user" at bounding box center [579, 70] width 32 height 10
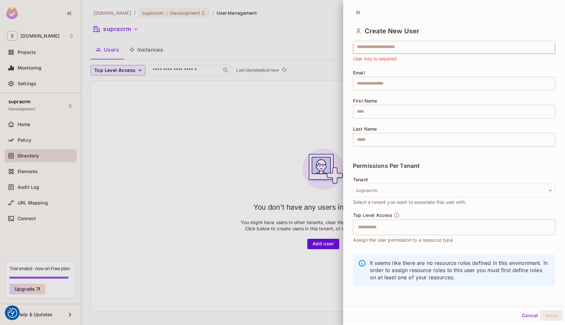
click at [360, 166] on span "Permissions Per Tenant" at bounding box center [386, 165] width 67 height 7
drag, startPoint x: 360, startPoint y: 166, endPoint x: 409, endPoint y: 160, distance: 49.3
click at [409, 160] on div "Permissions Per Tenant" at bounding box center [454, 165] width 202 height 23
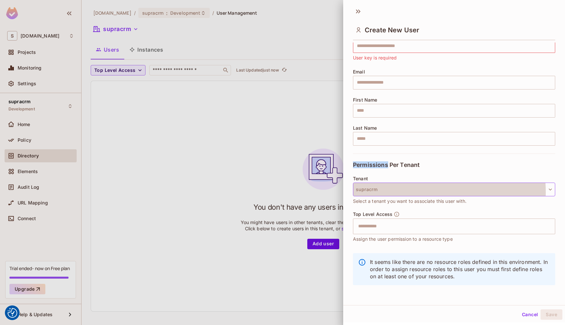
click at [404, 191] on button "supracrm" at bounding box center [454, 189] width 202 height 14
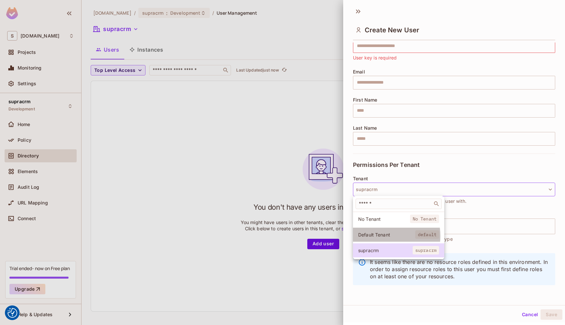
click at [382, 236] on span "Default Tenant" at bounding box center [386, 234] width 57 height 6
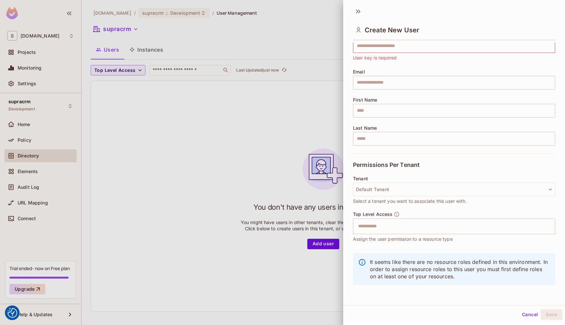
click at [246, 117] on div at bounding box center [282, 162] width 565 height 325
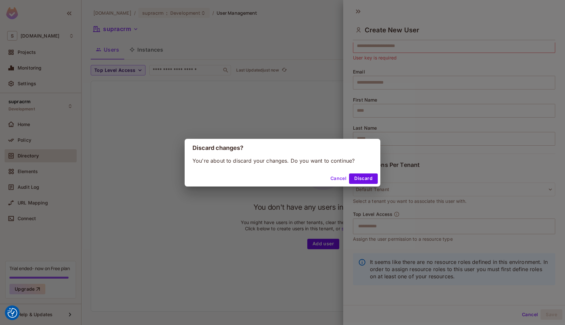
click at [342, 176] on button "Cancel" at bounding box center [338, 178] width 21 height 10
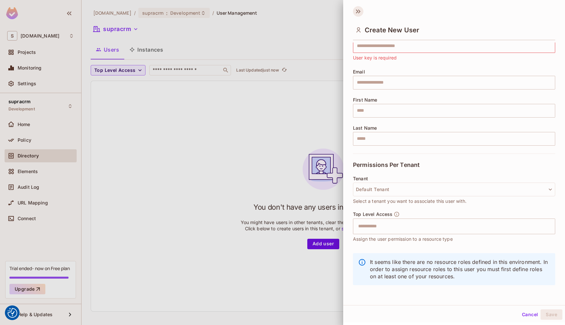
click at [358, 10] on icon at bounding box center [358, 11] width 10 height 10
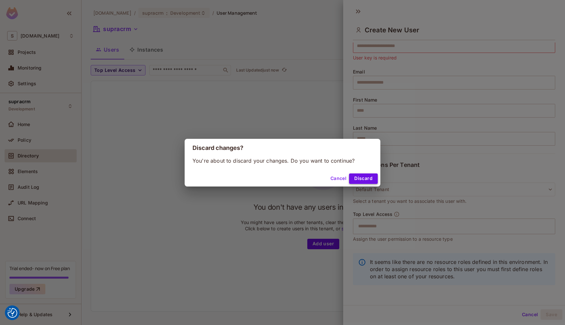
click at [368, 176] on button "Discard" at bounding box center [363, 178] width 29 height 10
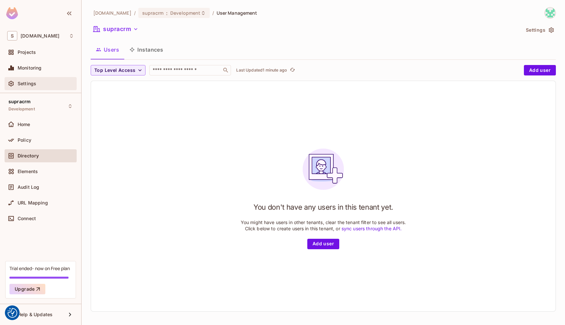
click at [36, 80] on div "Settings" at bounding box center [40, 84] width 67 height 8
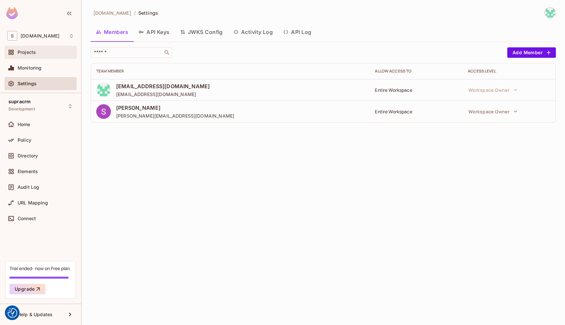
click at [37, 53] on div "Projects" at bounding box center [46, 52] width 56 height 5
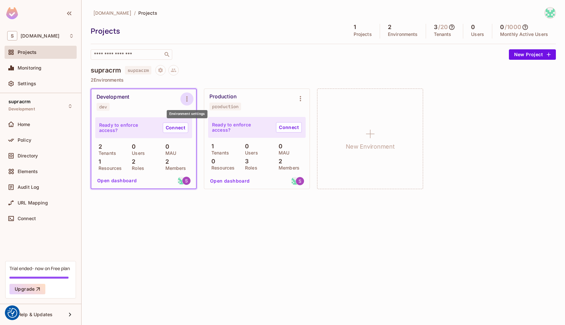
click at [186, 100] on icon "Environment settings" at bounding box center [187, 99] width 8 height 8
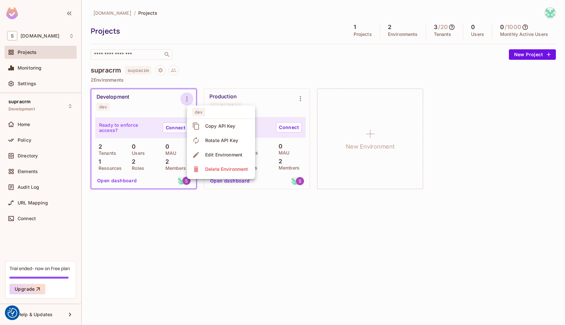
click at [249, 94] on div at bounding box center [282, 162] width 565 height 325
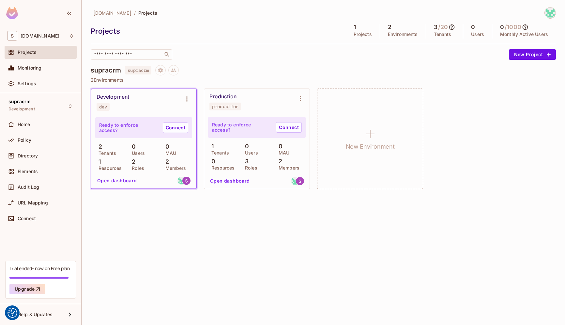
click at [107, 97] on div "Development" at bounding box center [113, 97] width 33 height 7
click at [161, 69] on icon "Project settings" at bounding box center [160, 70] width 5 height 5
click at [161, 69] on div at bounding box center [282, 162] width 565 height 325
click at [117, 95] on div "Development" at bounding box center [113, 97] width 33 height 7
click at [134, 119] on div "Ready to enforce access? Connect" at bounding box center [143, 127] width 97 height 21
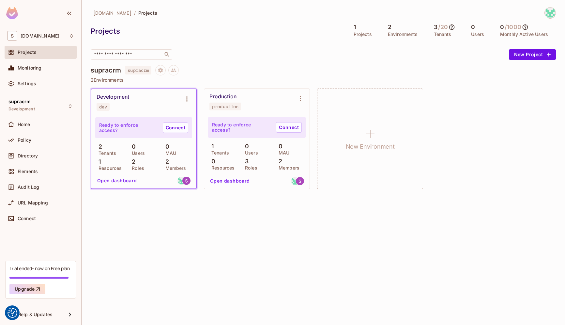
click at [122, 180] on button "Open dashboard" at bounding box center [117, 180] width 45 height 10
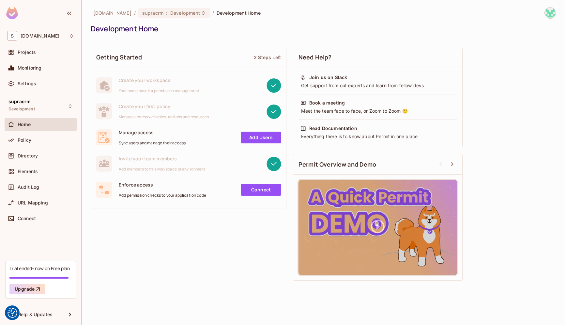
click at [248, 137] on link "Add Users" at bounding box center [261, 137] width 40 height 12
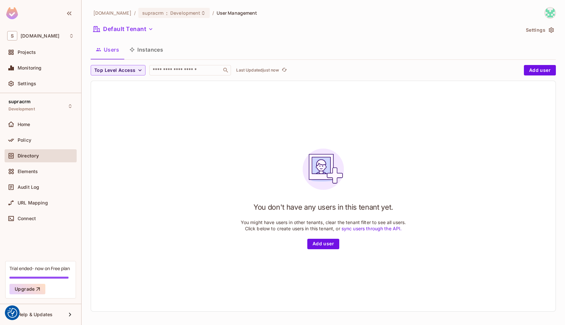
click at [529, 28] on button "Settings" at bounding box center [539, 30] width 33 height 10
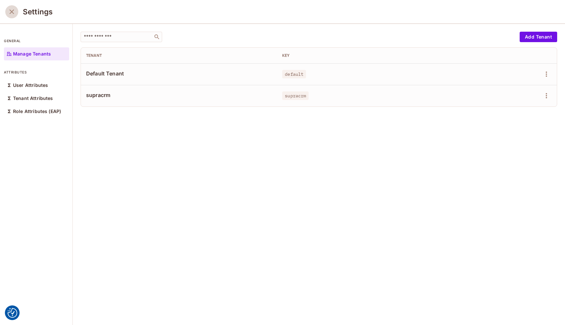
click at [10, 11] on icon "close" at bounding box center [12, 12] width 8 height 8
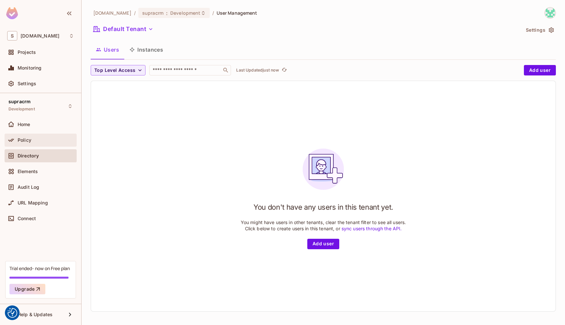
click at [27, 137] on span "Policy" at bounding box center [25, 139] width 14 height 5
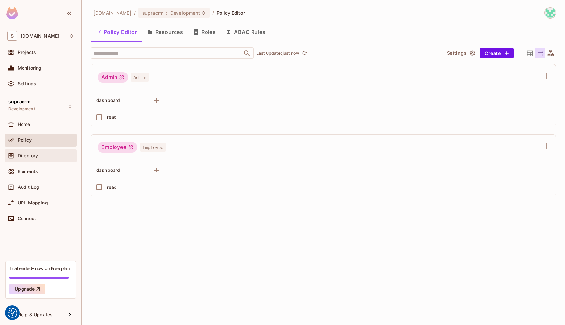
click at [36, 159] on div "Directory" at bounding box center [40, 156] width 67 height 8
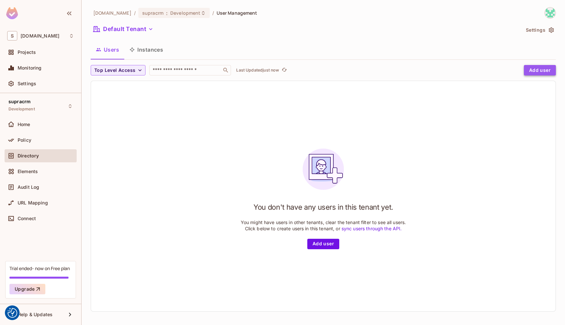
click at [528, 72] on button "Add user" at bounding box center [540, 70] width 32 height 10
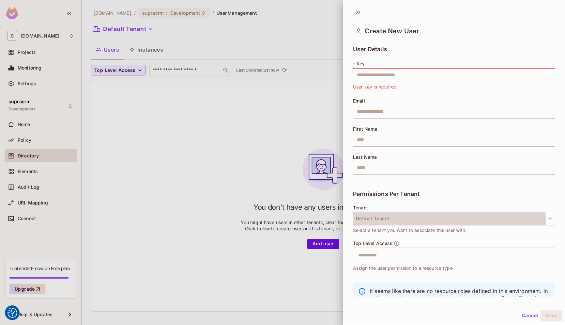
click at [395, 221] on button "Default Tenant" at bounding box center [454, 218] width 202 height 14
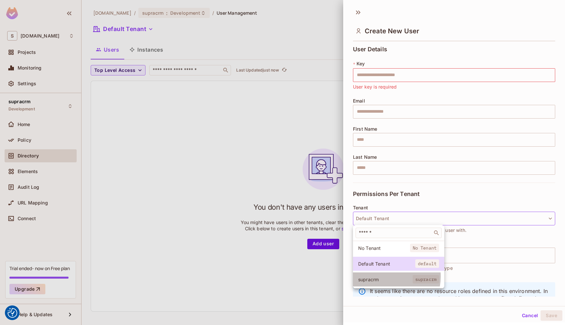
click at [382, 276] on span "supracrm" at bounding box center [385, 279] width 54 height 6
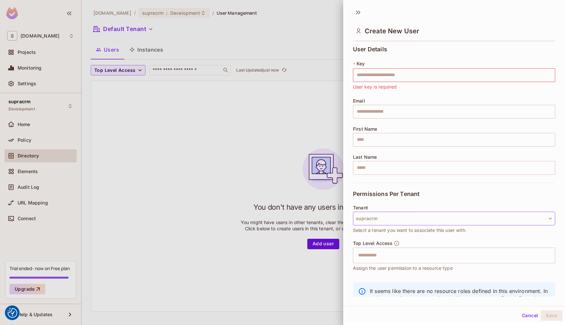
click at [387, 217] on button "supracrm" at bounding box center [454, 218] width 202 height 14
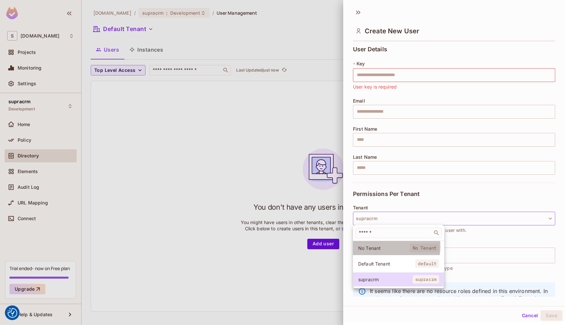
click at [383, 246] on span "No Tenant" at bounding box center [384, 248] width 52 height 6
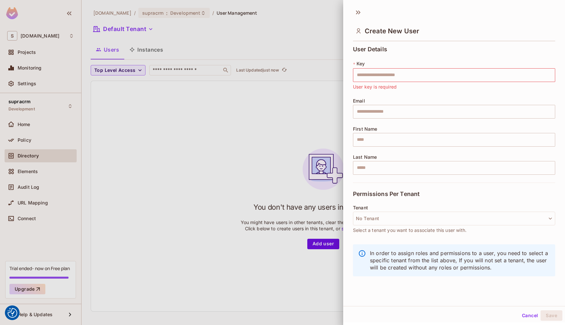
click at [260, 120] on div at bounding box center [282, 162] width 565 height 325
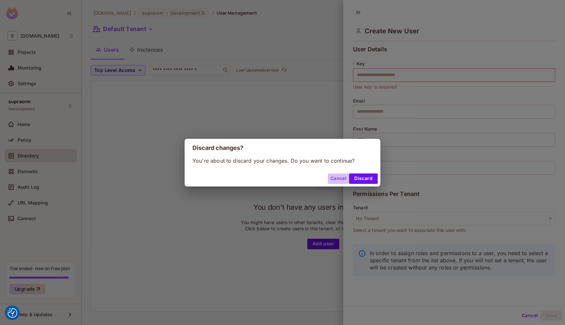
click at [341, 178] on button "Cancel" at bounding box center [338, 178] width 21 height 10
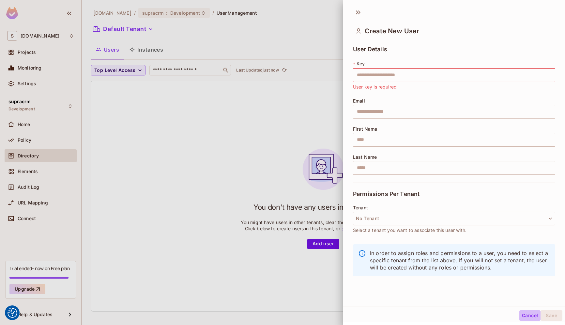
click at [527, 315] on button "Cancel" at bounding box center [529, 315] width 21 height 10
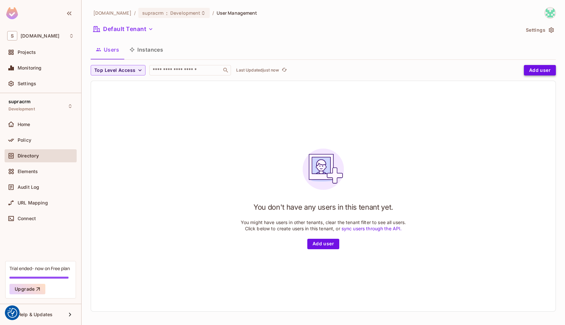
click at [534, 67] on button "Add user" at bounding box center [540, 70] width 32 height 10
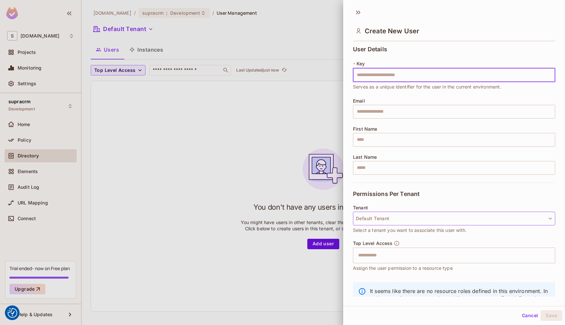
click at [395, 211] on button "Default Tenant" at bounding box center [454, 218] width 202 height 14
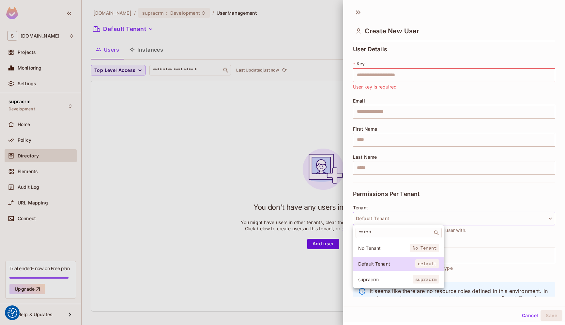
click at [369, 273] on div "No Tenant No Tenant Default Tenant default supracrm supracrm" at bounding box center [398, 264] width 91 height 48
click at [368, 277] on span "supracrm" at bounding box center [385, 279] width 54 height 6
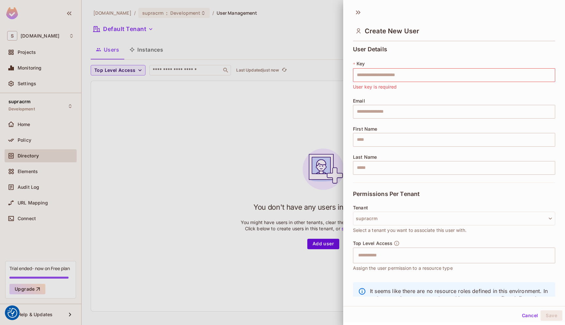
scroll to position [28, 0]
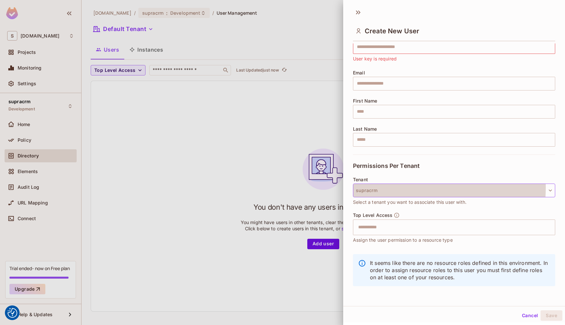
click at [385, 187] on button "supracrm" at bounding box center [454, 190] width 202 height 14
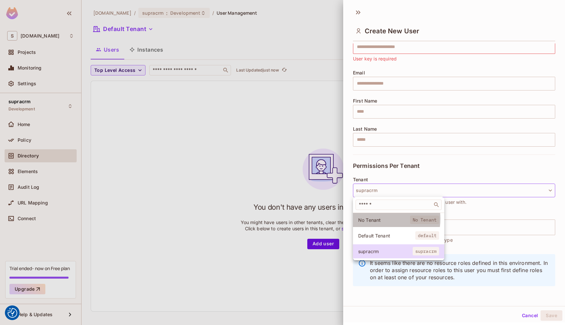
click at [378, 219] on span "No Tenant" at bounding box center [384, 220] width 52 height 6
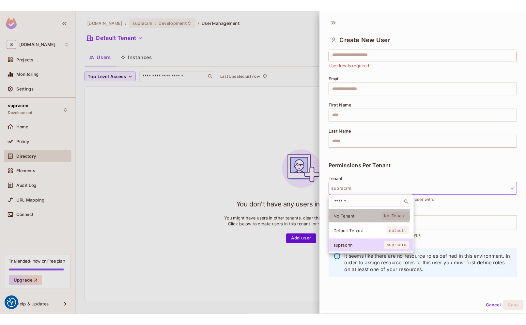
scroll to position [0, 0]
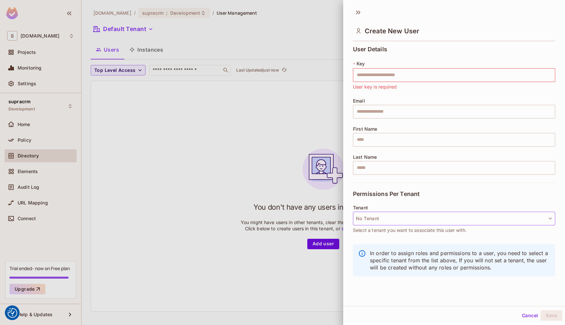
click at [395, 222] on button "No Tenant" at bounding box center [454, 218] width 202 height 14
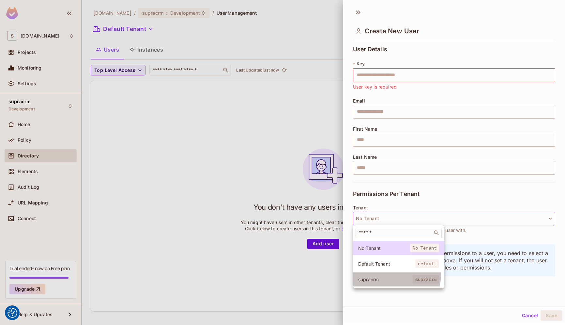
click at [388, 274] on li "supracrm supracrm" at bounding box center [398, 279] width 91 height 14
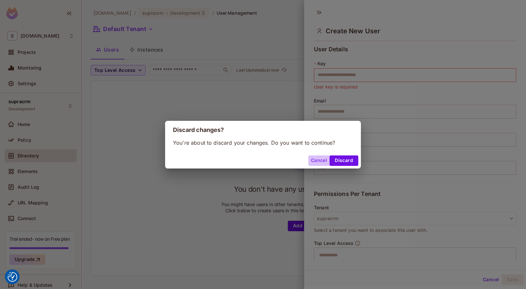
click at [318, 162] on button "Cancel" at bounding box center [318, 160] width 21 height 10
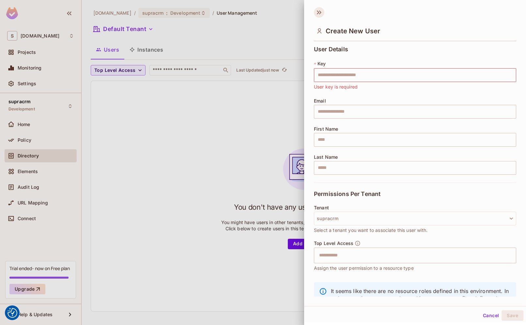
click at [320, 13] on icon at bounding box center [320, 12] width 2 height 4
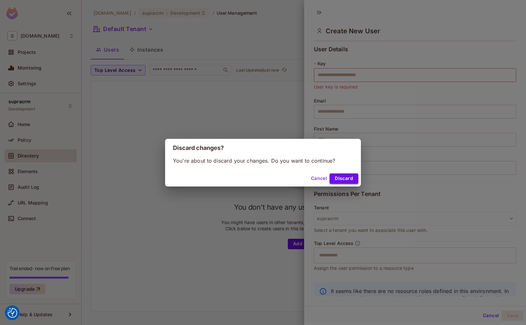
click at [342, 175] on button "Discard" at bounding box center [343, 178] width 29 height 10
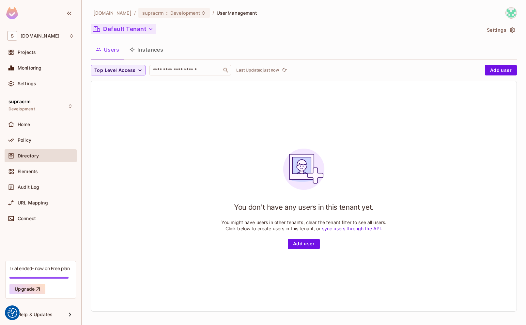
click at [140, 27] on button "Default Tenant" at bounding box center [123, 29] width 65 height 10
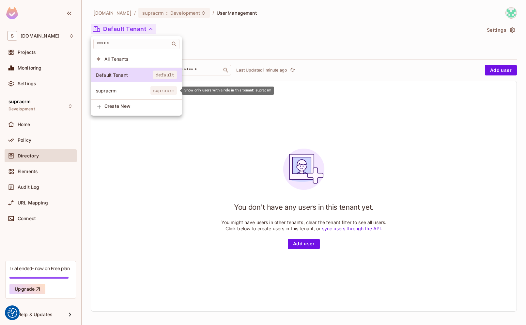
click at [124, 91] on span "supracrm" at bounding box center [123, 90] width 54 height 6
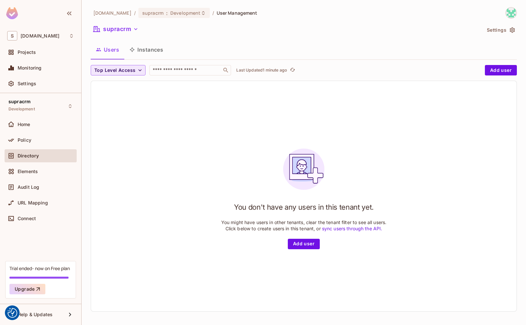
click at [131, 71] on span "Top Level Access" at bounding box center [114, 70] width 41 height 8
click at [131, 71] on div at bounding box center [263, 162] width 526 height 325
click at [176, 126] on div "You don't have any users in this tenant yet. You might have users in other tena…" at bounding box center [303, 196] width 425 height 230
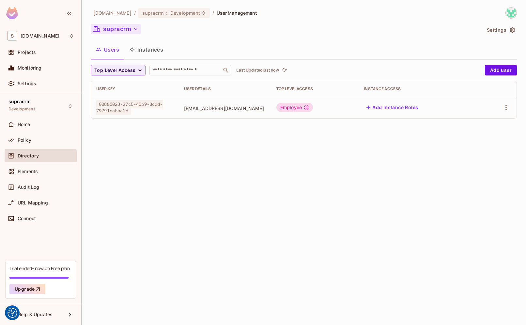
click at [125, 29] on button "supracrm" at bounding box center [116, 29] width 50 height 10
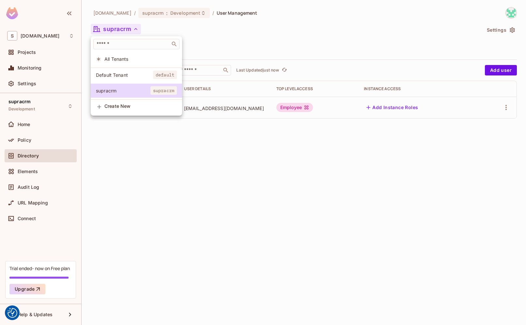
click at [125, 29] on div at bounding box center [263, 162] width 526 height 325
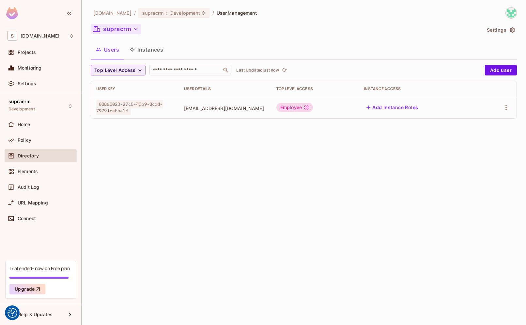
click at [125, 29] on button "supracrm" at bounding box center [116, 29] width 50 height 10
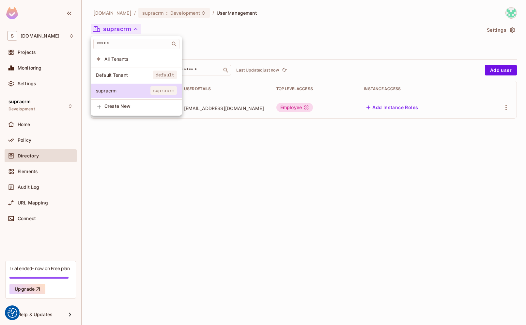
click at [125, 29] on div at bounding box center [263, 162] width 526 height 325
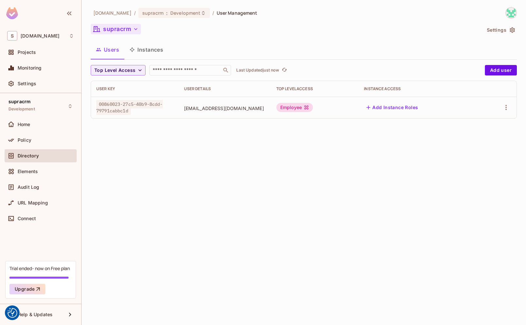
click at [125, 29] on button "supracrm" at bounding box center [116, 29] width 50 height 10
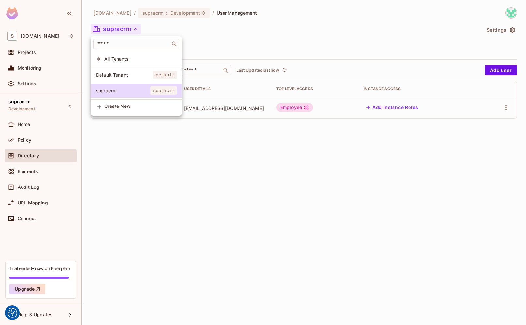
click at [125, 29] on div at bounding box center [263, 162] width 526 height 325
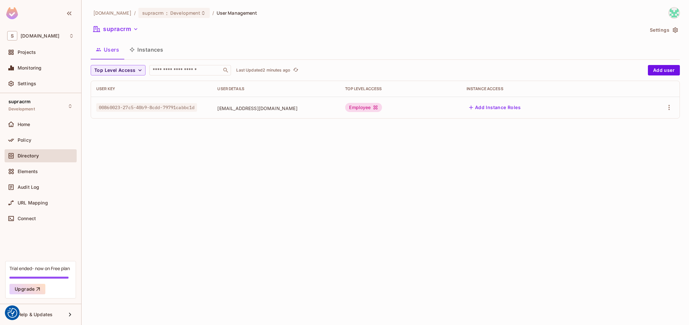
click at [316, 133] on div "[DOMAIN_NAME] / supracrm : Development / User Management supracrm Settings User…" at bounding box center [385, 162] width 607 height 325
click at [131, 108] on span "00860023-27c5-40b9-8cdd-79791cabbc1d" at bounding box center [146, 107] width 101 height 8
click at [139, 70] on icon "button" at bounding box center [140, 70] width 7 height 7
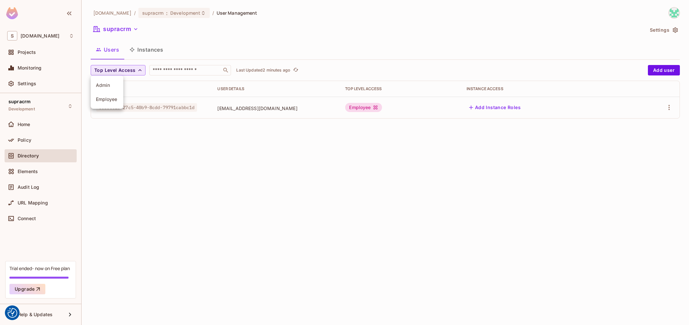
click at [139, 70] on div at bounding box center [344, 162] width 689 height 325
click at [139, 70] on icon "button" at bounding box center [140, 70] width 7 height 7
click at [139, 70] on div at bounding box center [344, 162] width 689 height 325
click at [526, 109] on div at bounding box center [653, 107] width 41 height 10
click at [526, 109] on icon "button" at bounding box center [669, 107] width 8 height 8
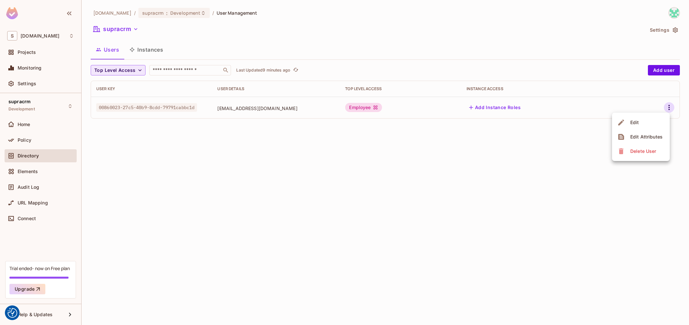
click at [526, 148] on div "Delete User" at bounding box center [643, 151] width 26 height 7
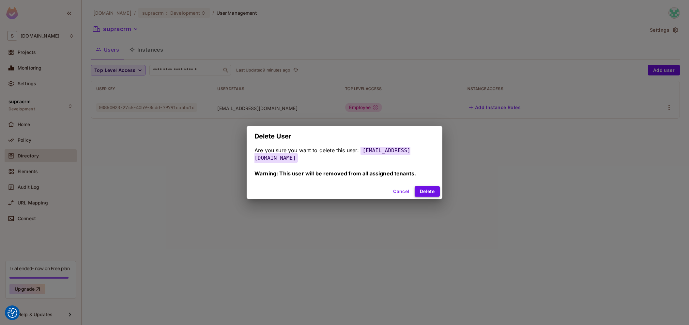
click at [415, 190] on button "Delete" at bounding box center [427, 191] width 25 height 10
